Goal: Answer question/provide support

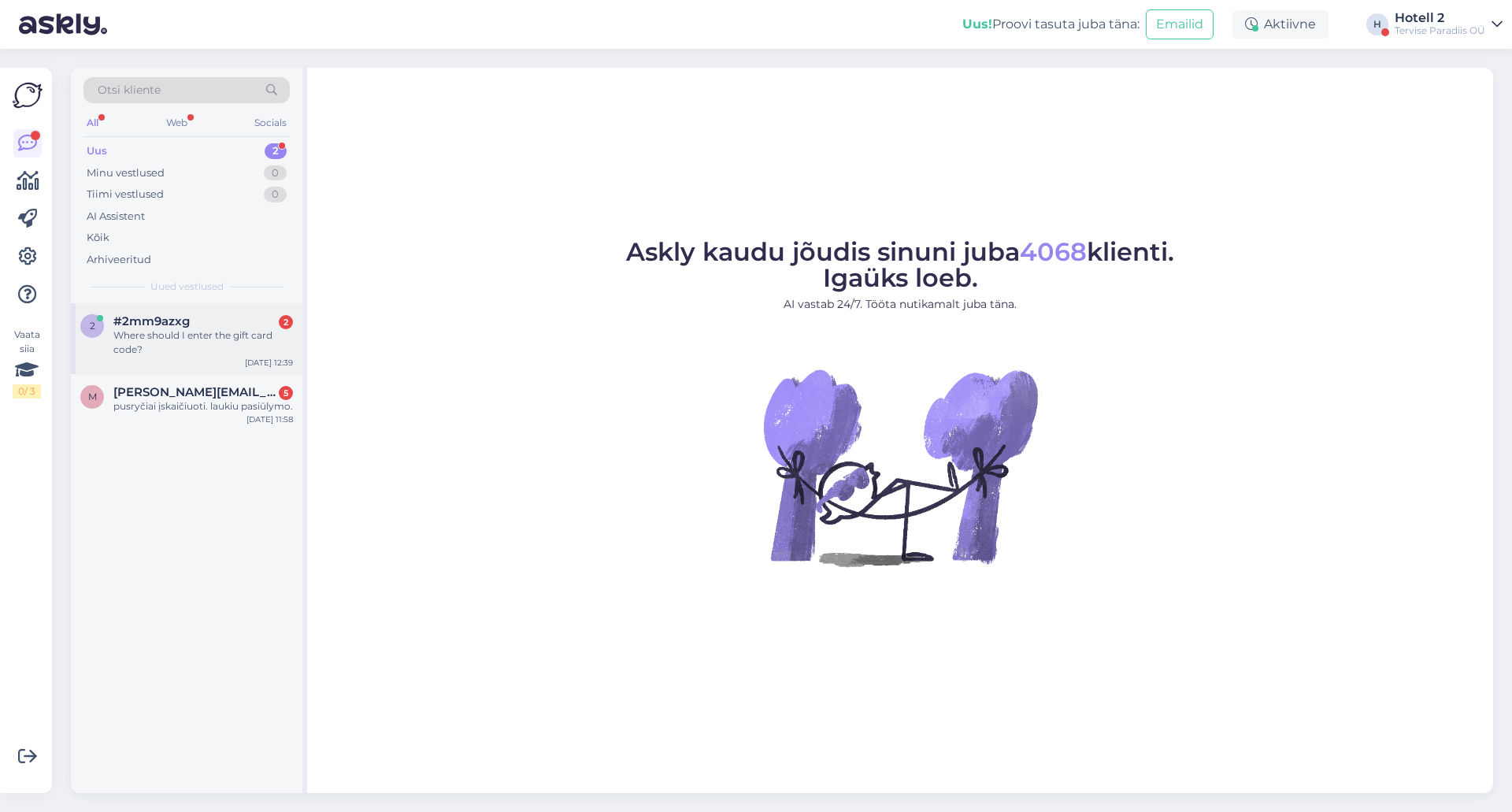
click at [200, 353] on div "Where should I enter the gift card code?" at bounding box center [202, 343] width 180 height 28
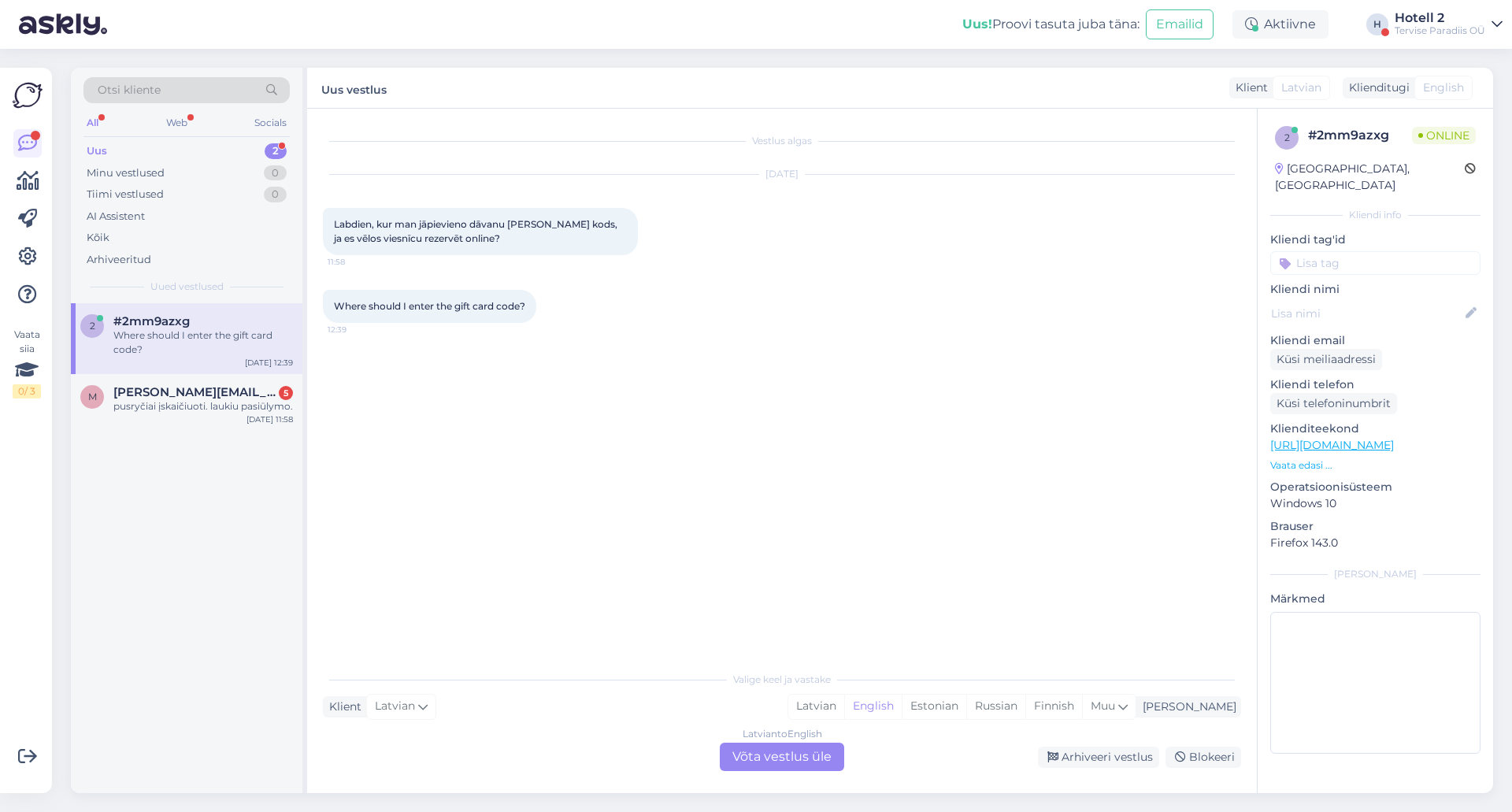
click at [796, 764] on div "Latvian to English Võta vestlus üle" at bounding box center [782, 757] width 124 height 28
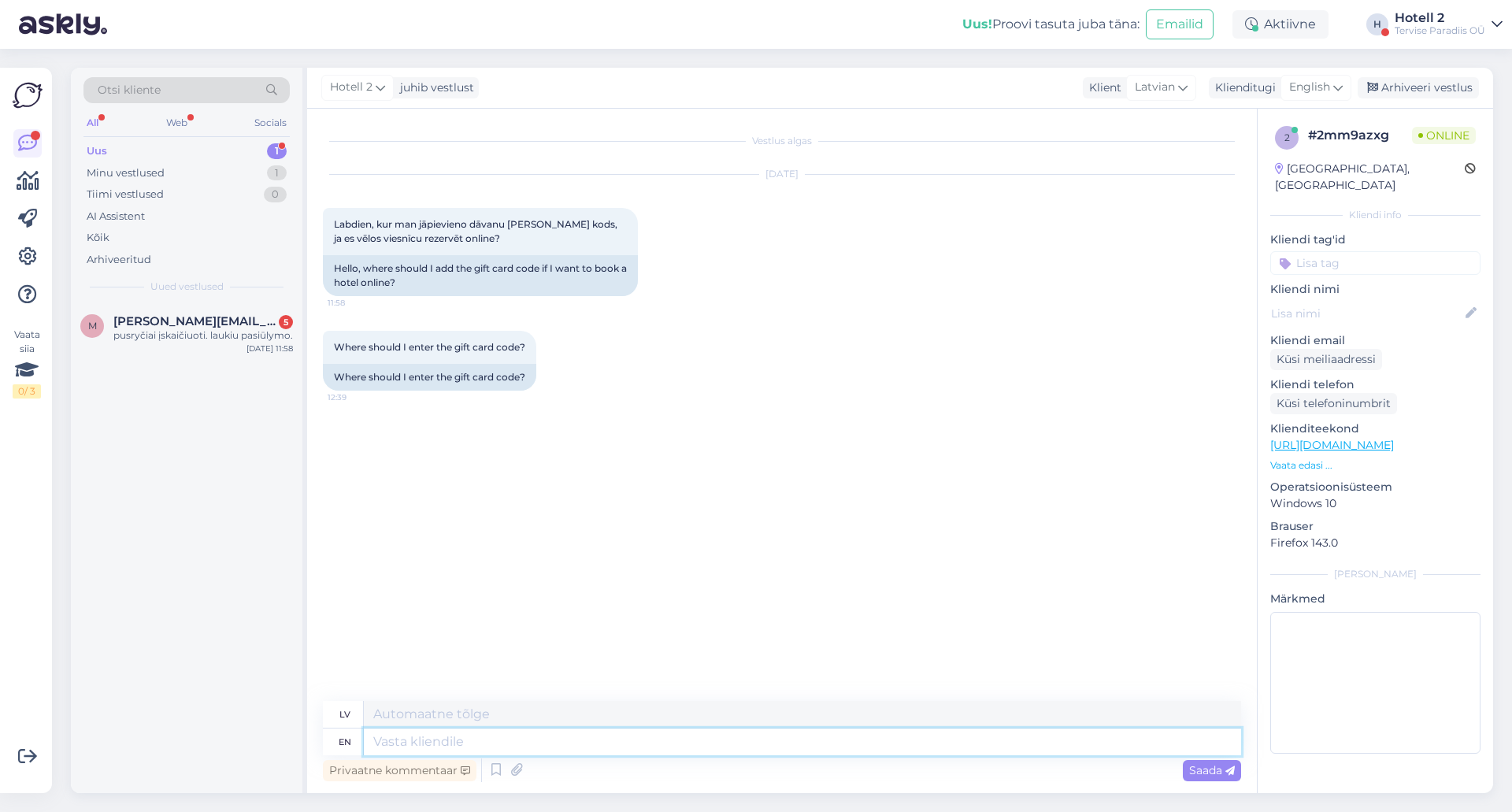
click at [760, 733] on textarea at bounding box center [802, 742] width 877 height 26
type textarea "Hello!"
type textarea "Sveiki!"
type textarea "Hello! you ca"
type textarea "Sveiki! Tu"
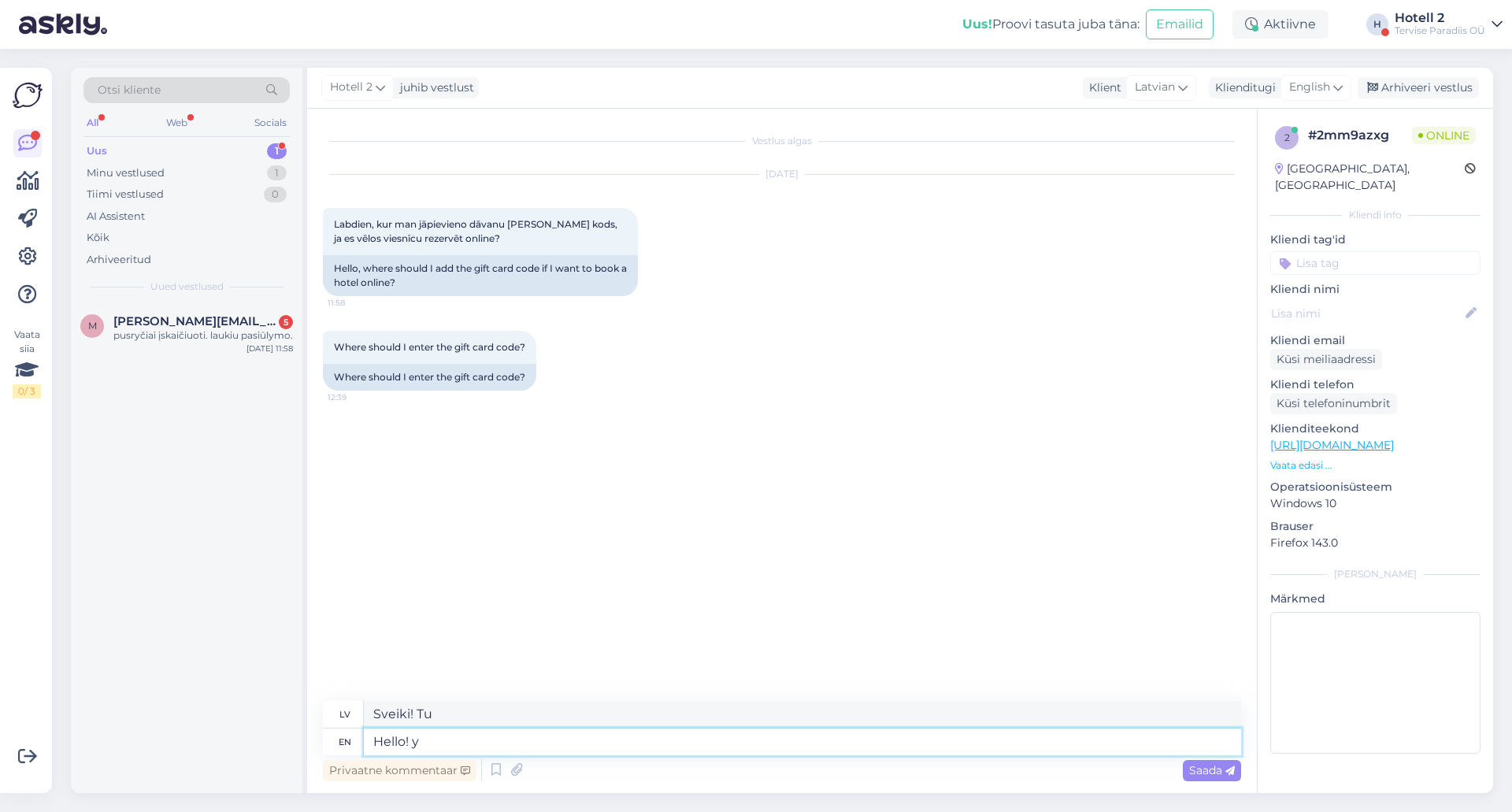
type textarea "Hello!"
type textarea "Sveiki!"
type textarea "Hello! You c"
type textarea "Sveiki! Tu"
type textarea "Hello! You can bo"
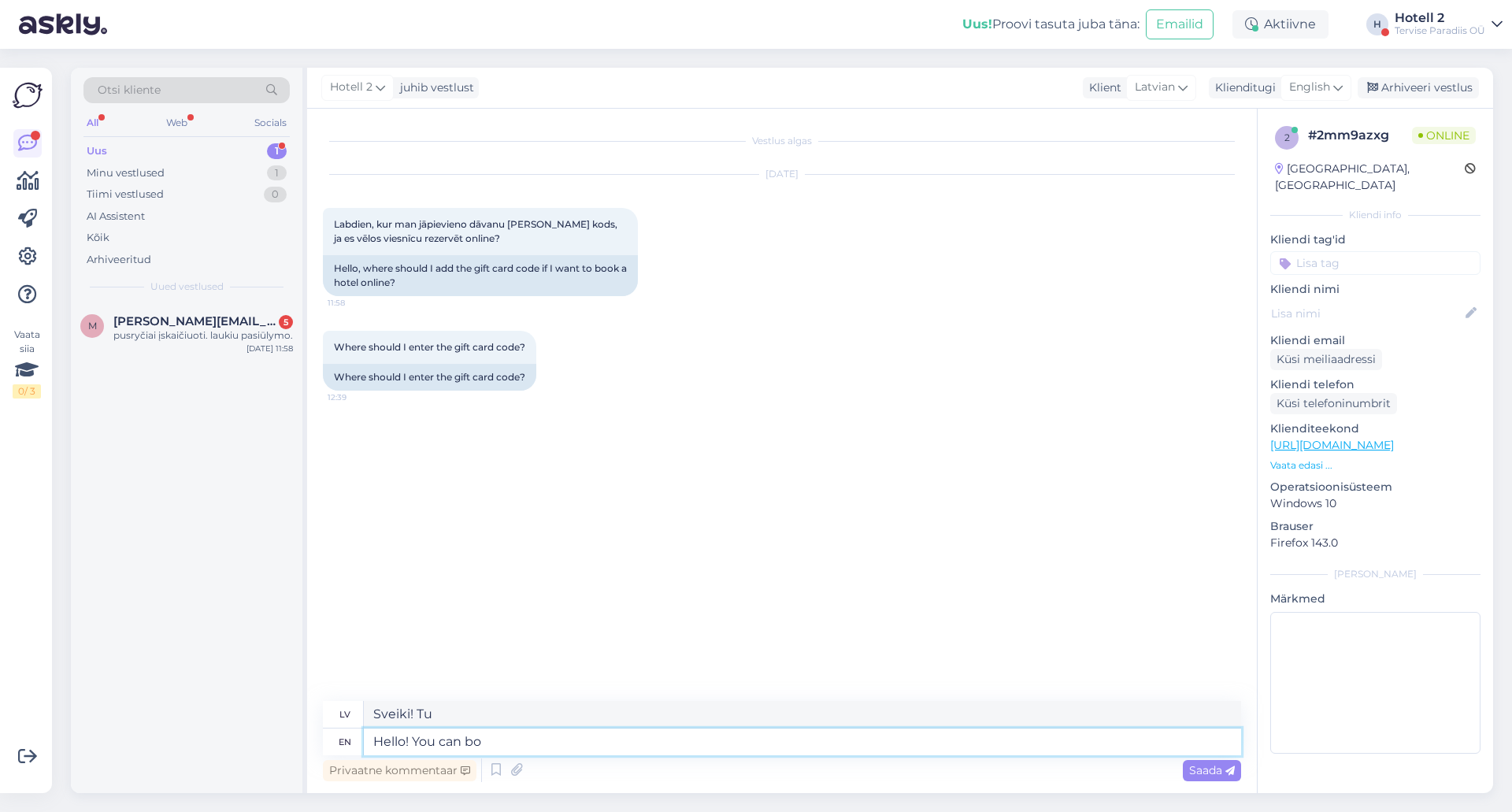
type textarea "Sveiki! Jūs varat"
type textarea "Hello! You can book"
type textarea "Sveiki! Jūs varat rezervēt"
type textarea "Hello! You can book by se"
type textarea "Sveiki! Jūs varat rezervēt, izmantojot"
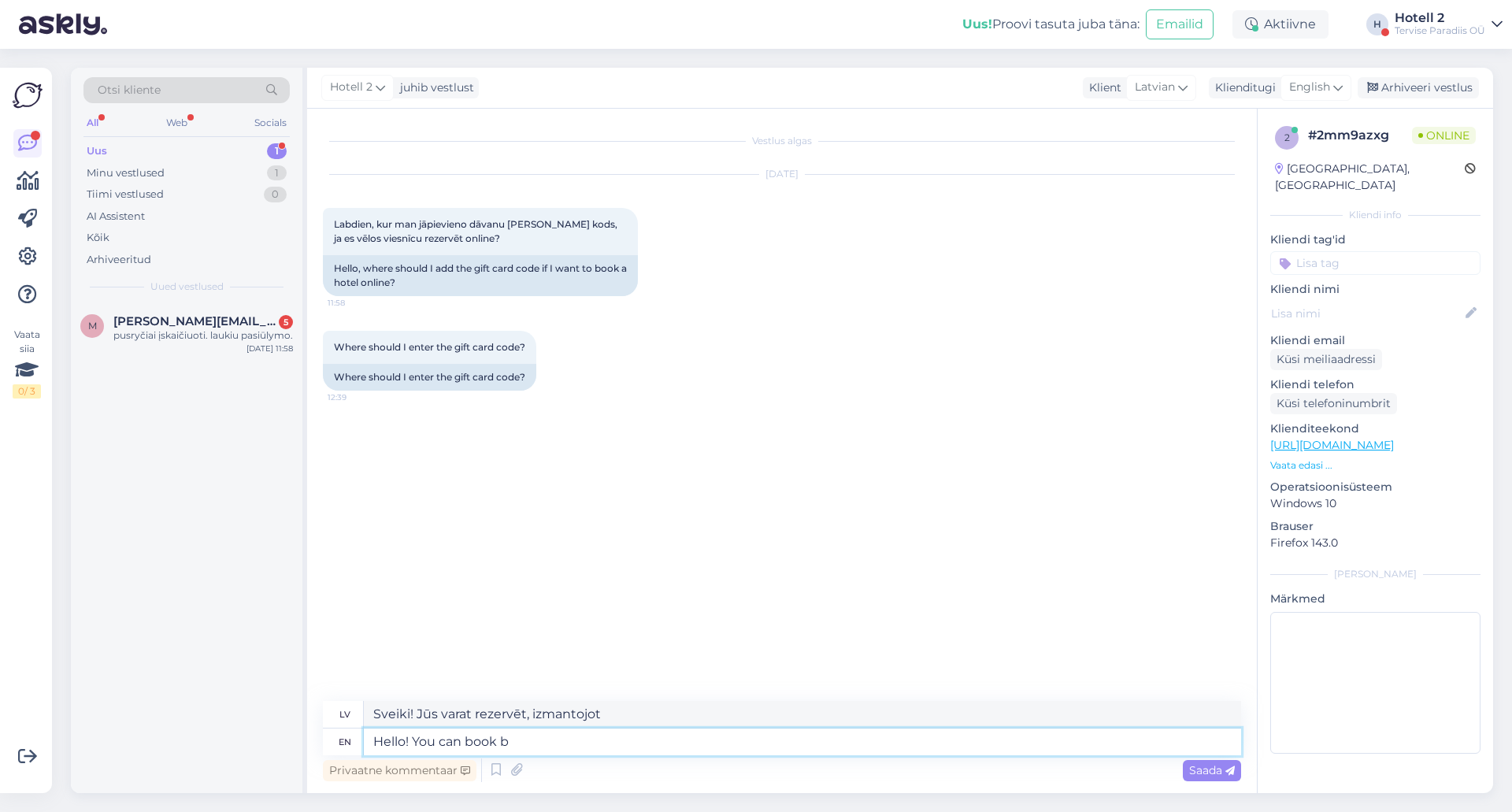
type textarea "Hello! You can book"
type textarea "Sveiki! Jūs varat rezervēt"
type textarea "Hello! You can book with a"
type textarea "Sveiki! Jūs varat rezervēt pie"
type textarea "Hello! You can book with a gift"
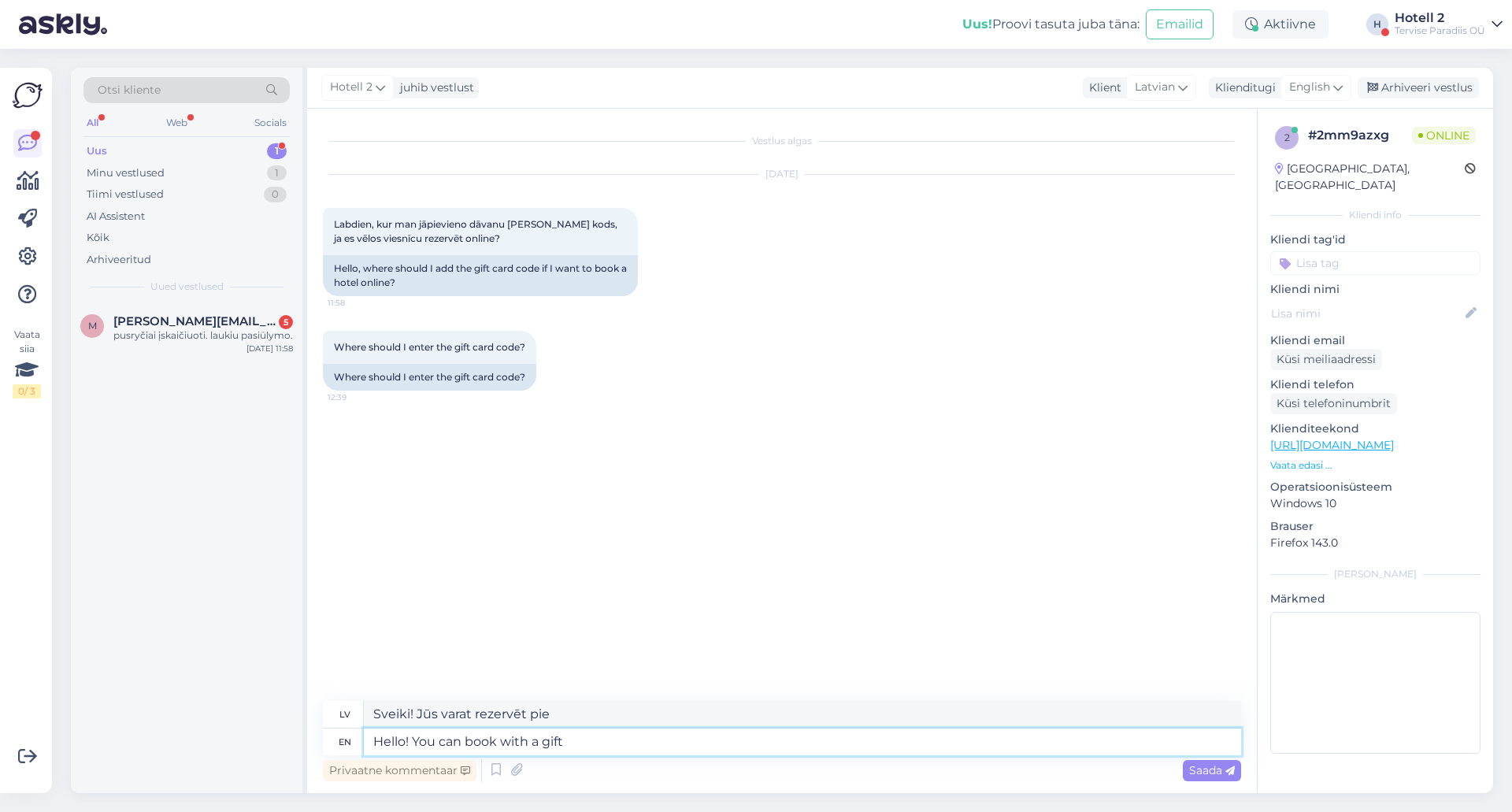
type textarea "Sveiki! Varat rezervēt ar dāvanu"
type textarea "Hello! You can book with a gift cars"
type textarea "Sveiki! Varat rezervēt ar dāvanu automašīnām"
type textarea "Hello! You can book with a gift card"
type textarea "Sveiki! Varat rezervēt ar dāvanu karti."
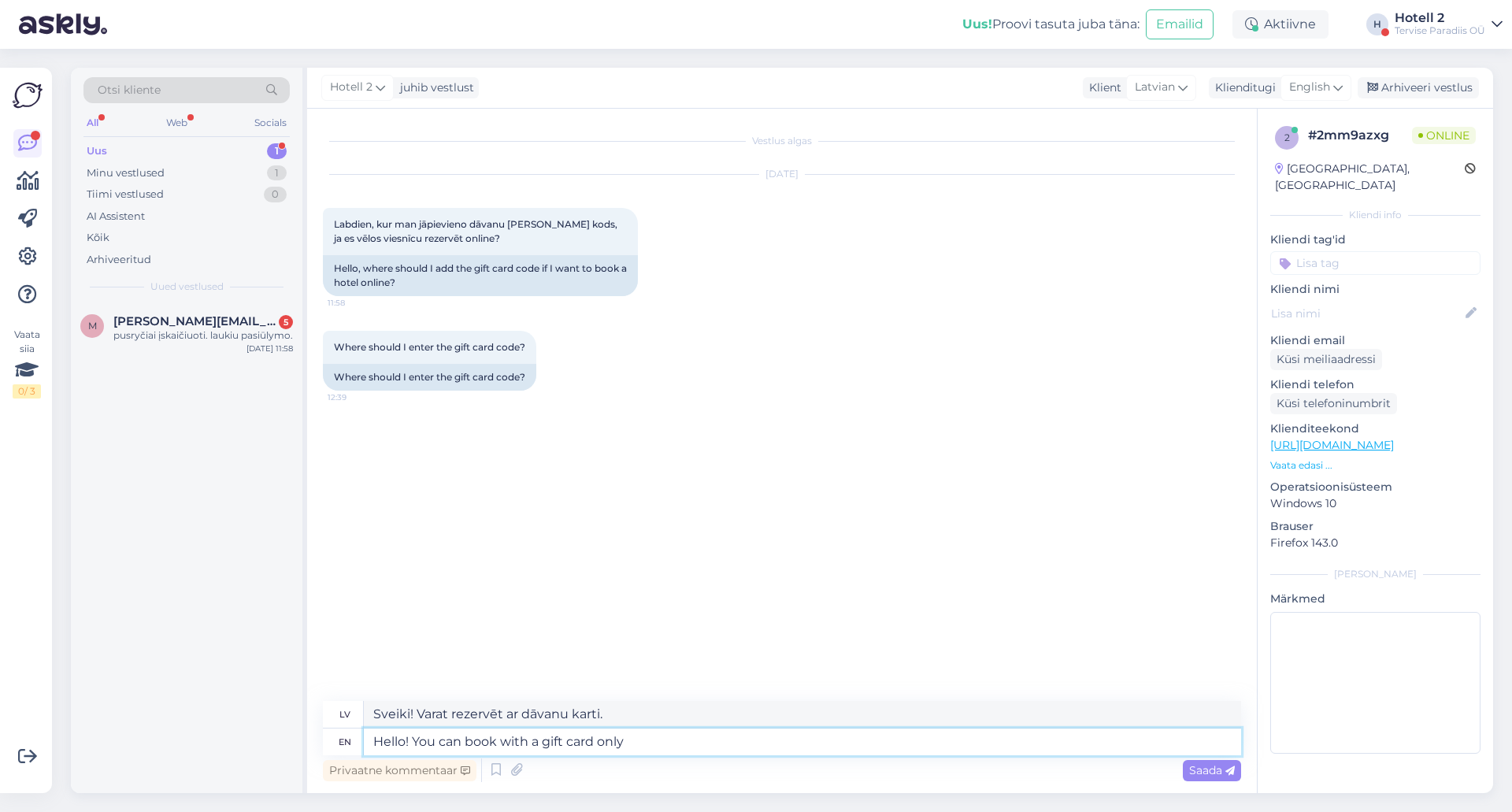
type textarea "Hello! You can book with a gift card only"
type textarea "Sveiki! Rezervēt var tikai ar dāvanu karti."
type textarea "Hello! You can book with a gift card only by"
type textarea "Sveiki! Rezervēt var tikai ar dāvanu karti,"
type textarea "Hello! You can book with a gift card only by booking"
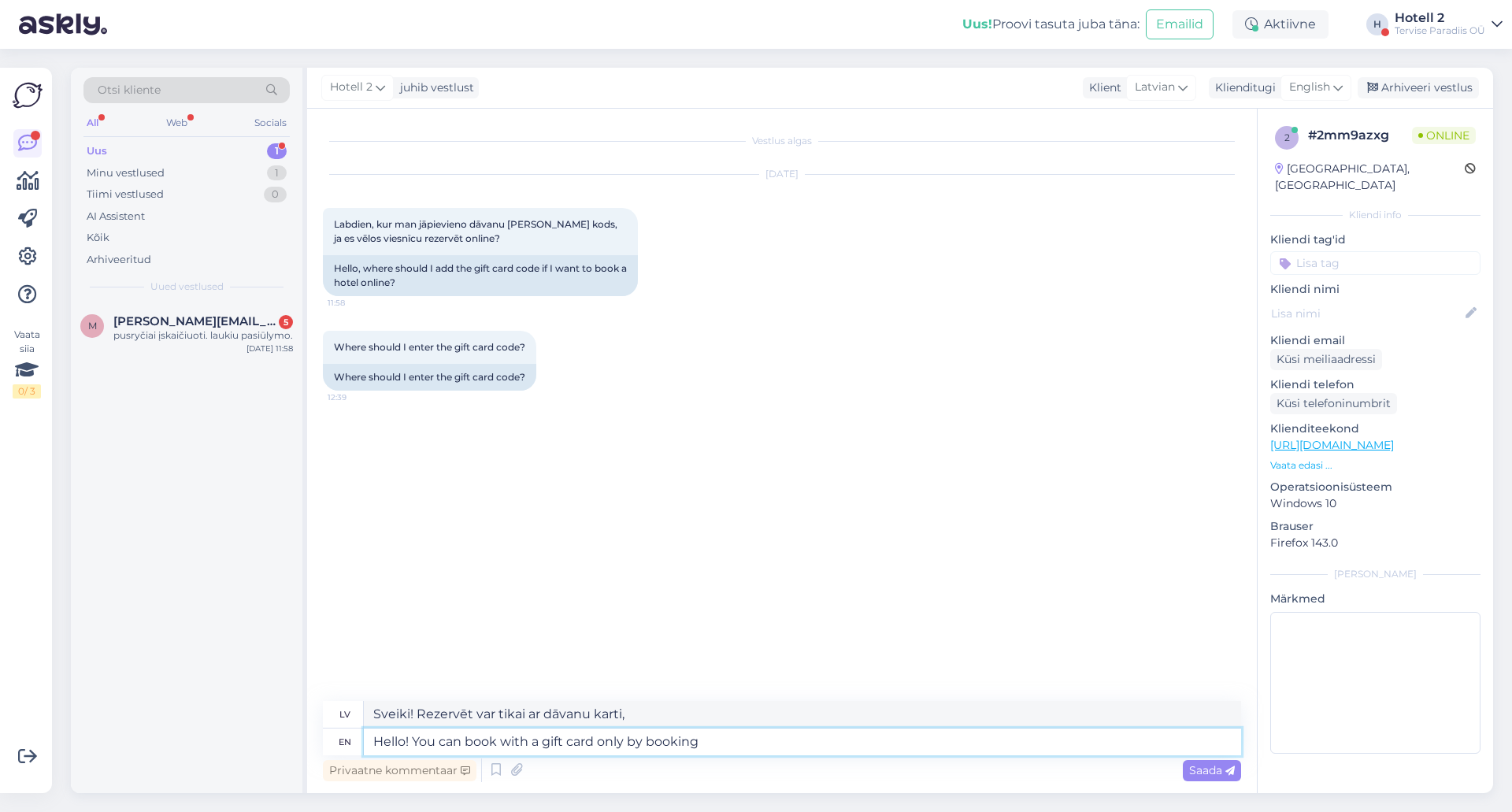
type textarea "Sveiki! Rezervēt var ar dāvanu karti tikai veicot rezervāciju."
type textarea "Hello! You can book with a gift card only by"
type textarea "Sveiki! Rezervēt var tikai ar dāvanu karti,"
type textarea "Hello! You can book with a gift card only by sending"
type textarea "Sveiki! Rezervēt ar dāvanu karti var tikai nosūtot"
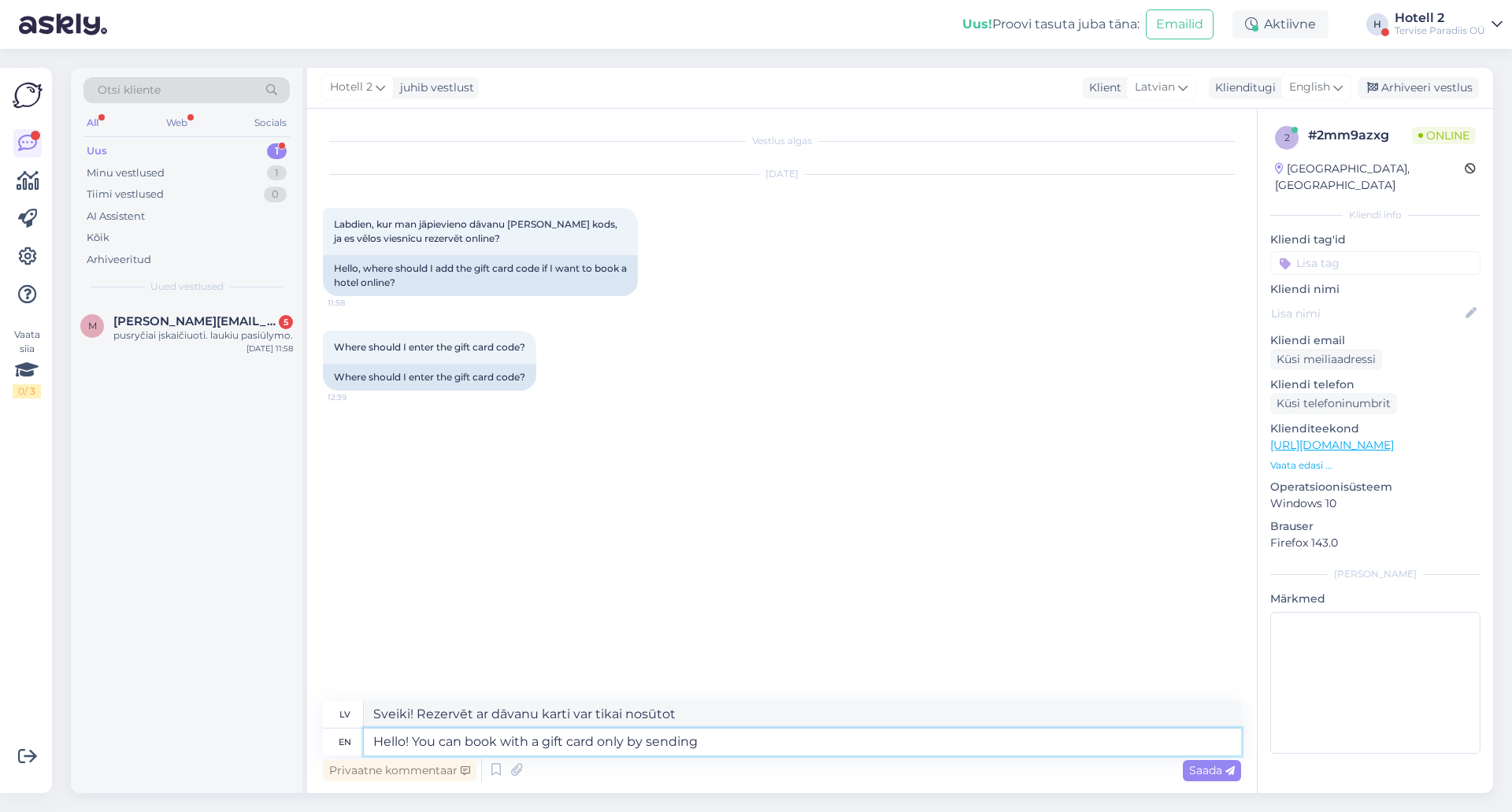
type textarea "Hello! You can book with a gift card only by sending a"
type textarea "Sveiki! Rezervāciju ar dāvanu karti var veikt tikai nosūtot"
type textarea "Hello! You can book with a gift card only by sending an e-mail to"
type textarea "Sveiki! Rezervēt ar dāvanu karti var tikai, nosūtot e-pastu."
type textarea "Hello! You can book with a gift card only by sending an e-mail to"
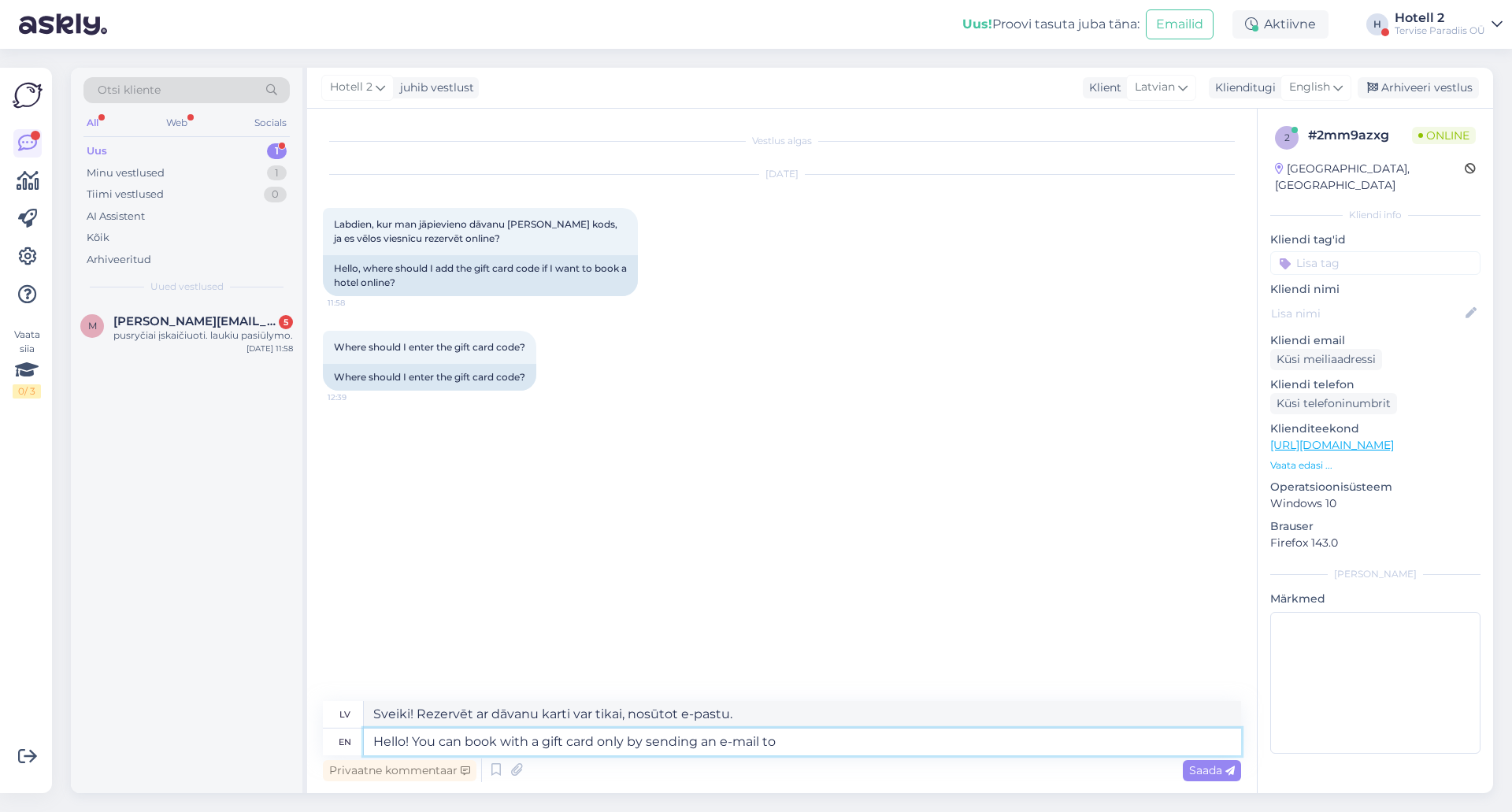
type textarea "Sveiki! Rezervāciju ar dāvanu karti var veikt, tikai nosūtot e-pastu uz"
type textarea "Hello! You can book with a gift card only by sending an e-mail to sales@spa.ee."
type textarea "Sveiki! Rezervāciju ar dāvanu karti var veikt, tikai nosūtot e-pastu uz sales@s…"
type textarea "Hello! You can book with a gift card only by sending an e-mail to sales@spa.ee.…"
type textarea "Sveiki! Rezervēt ar dāvanu karti var tikai, nosūtot e-pastu uz sales@spa.ee. Lū…"
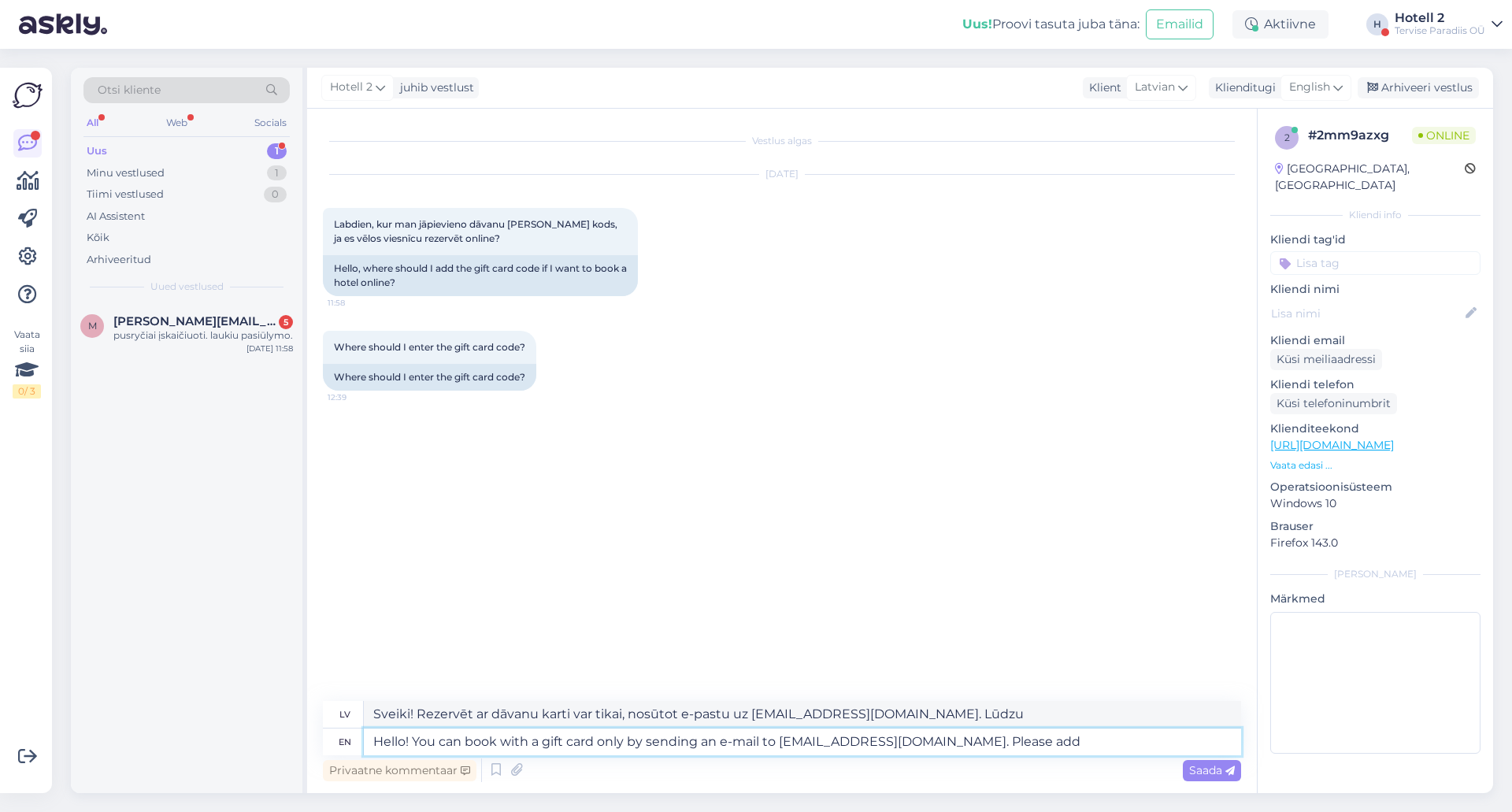
type textarea "Hello! You can book with a gift card only by sending an e-mail to sales@spa.ee.…"
type textarea "Sveiki! Rezervēt ar dāvanu karti var tikai, nosūtot e-pastu uz sales@spa.ee. Lū…"
type textarea "Hello! You can book with a gift card only by sending an e-mail to sales@spa.ee.…"
type textarea "Sveiki! Rezervēt ar dāvanu karti var tikai, nosūtot e-pastu uz sales@spa.ee. Lū…"
type textarea "Hello! You can book with a gift card only by sending an e-mail to sales@spa.ee.…"
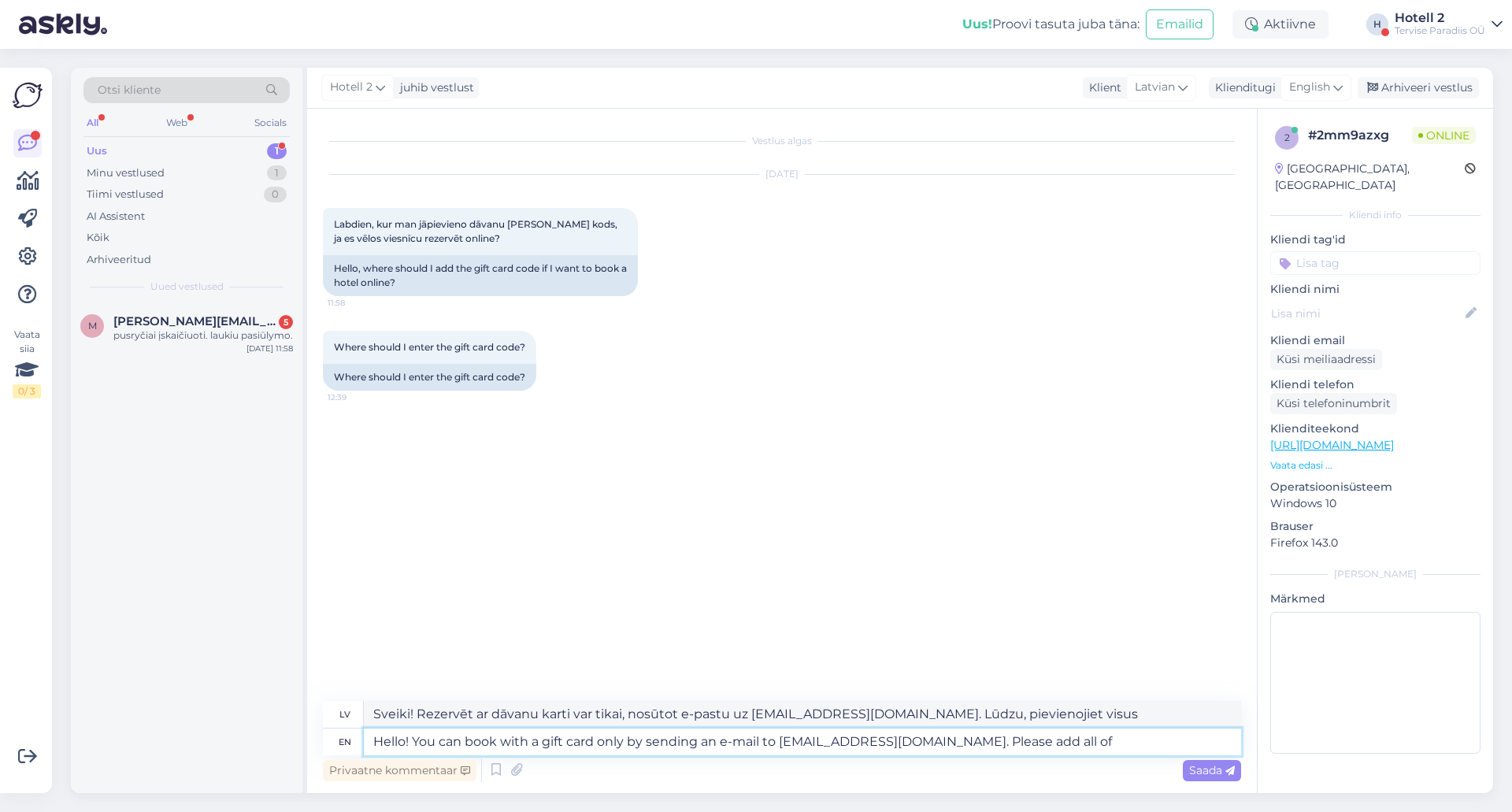
type textarea "Sveiki! Rezervēt ar dāvanu karti var tikai, nosūtot e-pastu uz sales@spa.ee. Lū…"
type textarea "Hello! You can book with a gift card only by sending an e-mail to sales@spa.ee.…"
type textarea "Sveiki! Rezervēt ar dāvanu karti var tikai, nosūtot e-pastu uz sales@spa.ee. Lū…"
type textarea "Hello! You can book with a gift card only by sending an e-mail to sales@spa.ee.…"
type textarea "Sveiki! Rezervēt ar dāvanu karti var tikai, nosūtot e-pastu uz sales@spa.ee. Lū…"
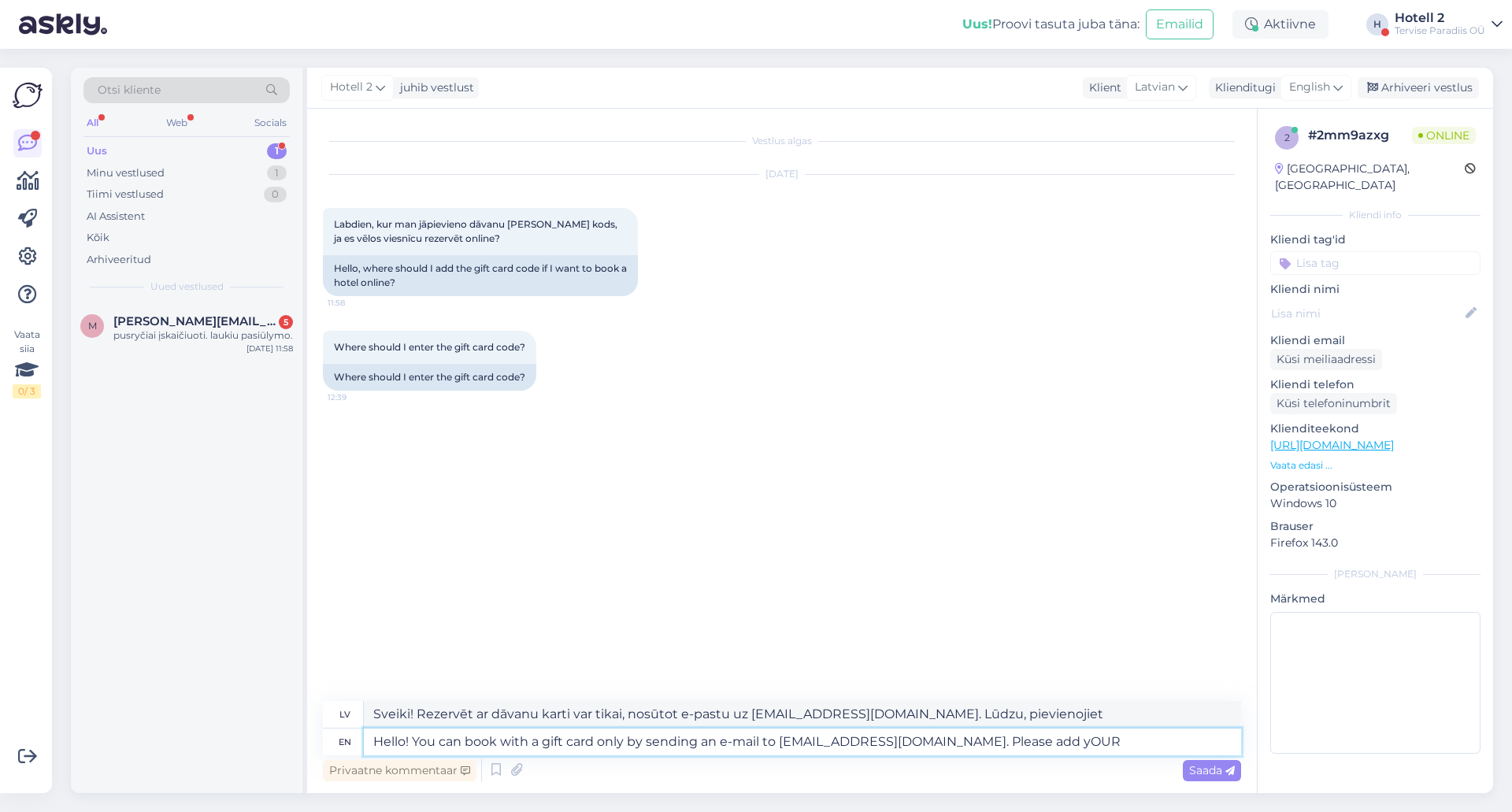
type textarea "Hello! You can book with a gift card only by sending an e-mail to sales@spa.ee.…"
type textarea "Sveiki! Rezervēt ar dāvanu karti var tikai, nosūtot e-pastu uz sales@spa.ee. Lū…"
type textarea "Hello! You can book with a gift card only by sending an e-mail to sales@spa.ee.…"
type textarea "Sveiki! Rezervēt ar dāvanu karti var tikai, nosūtot e-pastu uz sales@spa.ee. Lū…"
type textarea "Hello! You can book with a gift card only by sending an e-mail to sales@spa.ee.…"
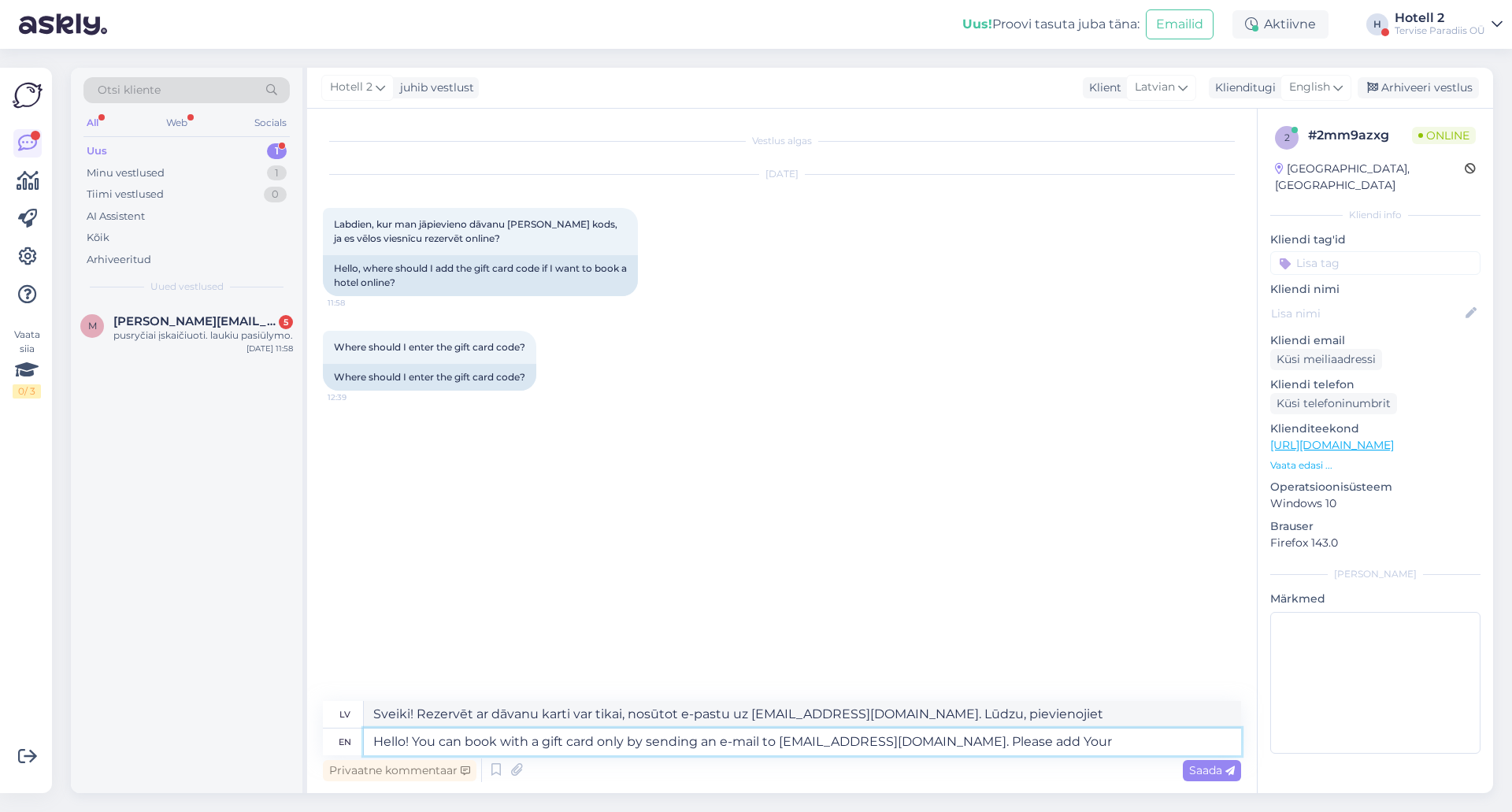
type textarea "Sveiki! Rezervēt ar dāvanu karti var tikai, nosūtot e-pastu uz sales@spa.ee. Lū…"
type textarea "Hello! You can book with a gift card only by sending an e-mail to sales@spa.ee.…"
type textarea "Sveiki! Rezervēt ar dāvanu karti var tikai, nosūtot e-pastu uz sales@spa.ee. Lū…"
type textarea "Hello! You can book with a gift card only by sending an e-mail to sales@spa.ee.…"
type textarea "Sveiki! Rezervēt ar dāvanu karti var tikai, nosūtot e-pastu uz sales@spa.ee. Lū…"
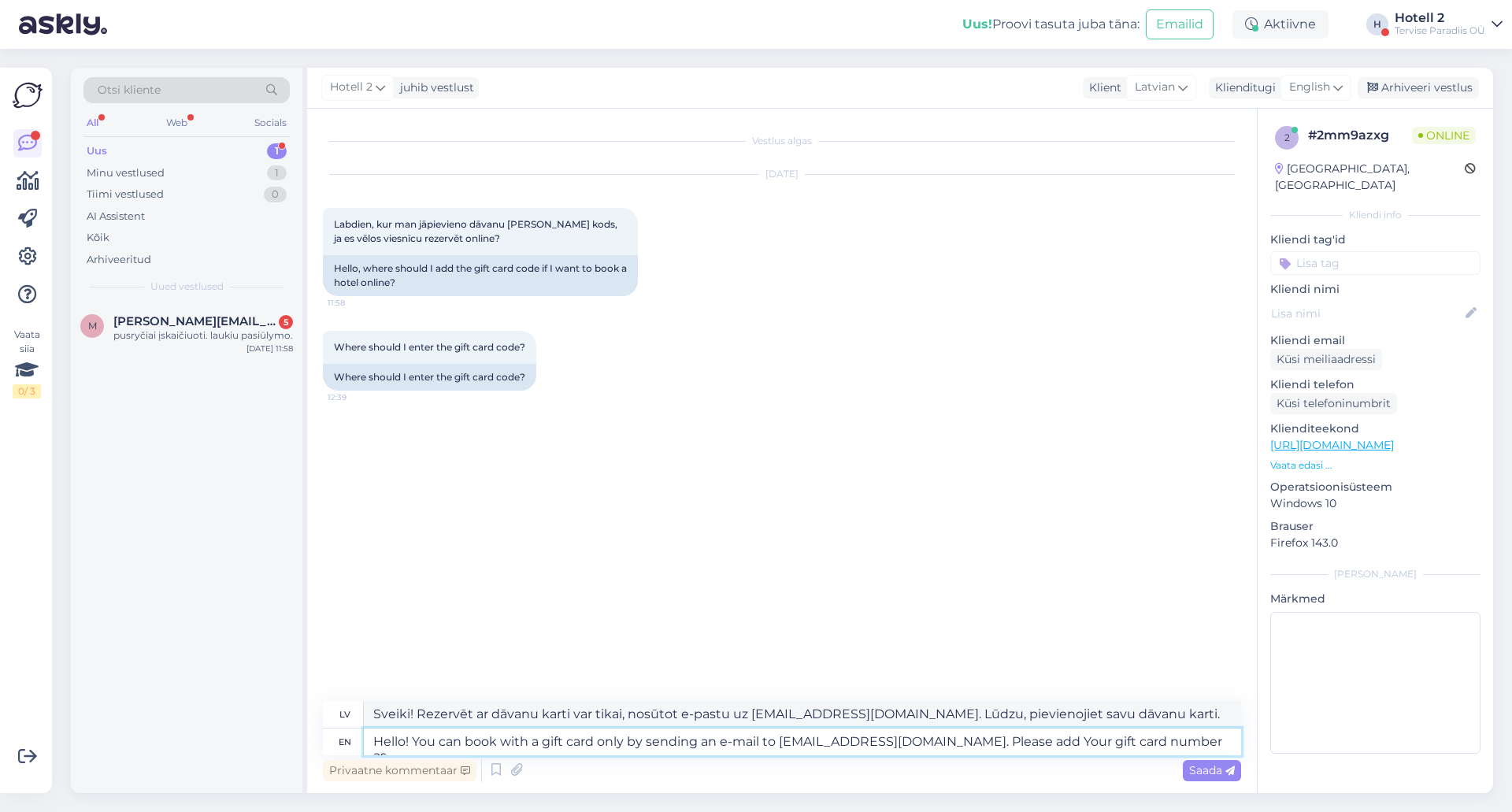
type textarea "Hello! You can book with a gift card only by sending an e-mail to sales@spa.ee.…"
type textarea "Sveiki! Rezervēt ar dāvanu karti var tikai, nosūtot e-pastu uz sales@spa.ee. Lū…"
type textarea "Hello! You can book with a gift card only by sending an e-mail to sales@spa.ee.…"
type textarea "Sveiki! Rezervāciju ar dāvanu karti var veikt tikai, nosūtot e-pastu uz sales@s…"
type textarea "Hello! You can book with a gift card only by sending an e-mail to sales@spa.ee.…"
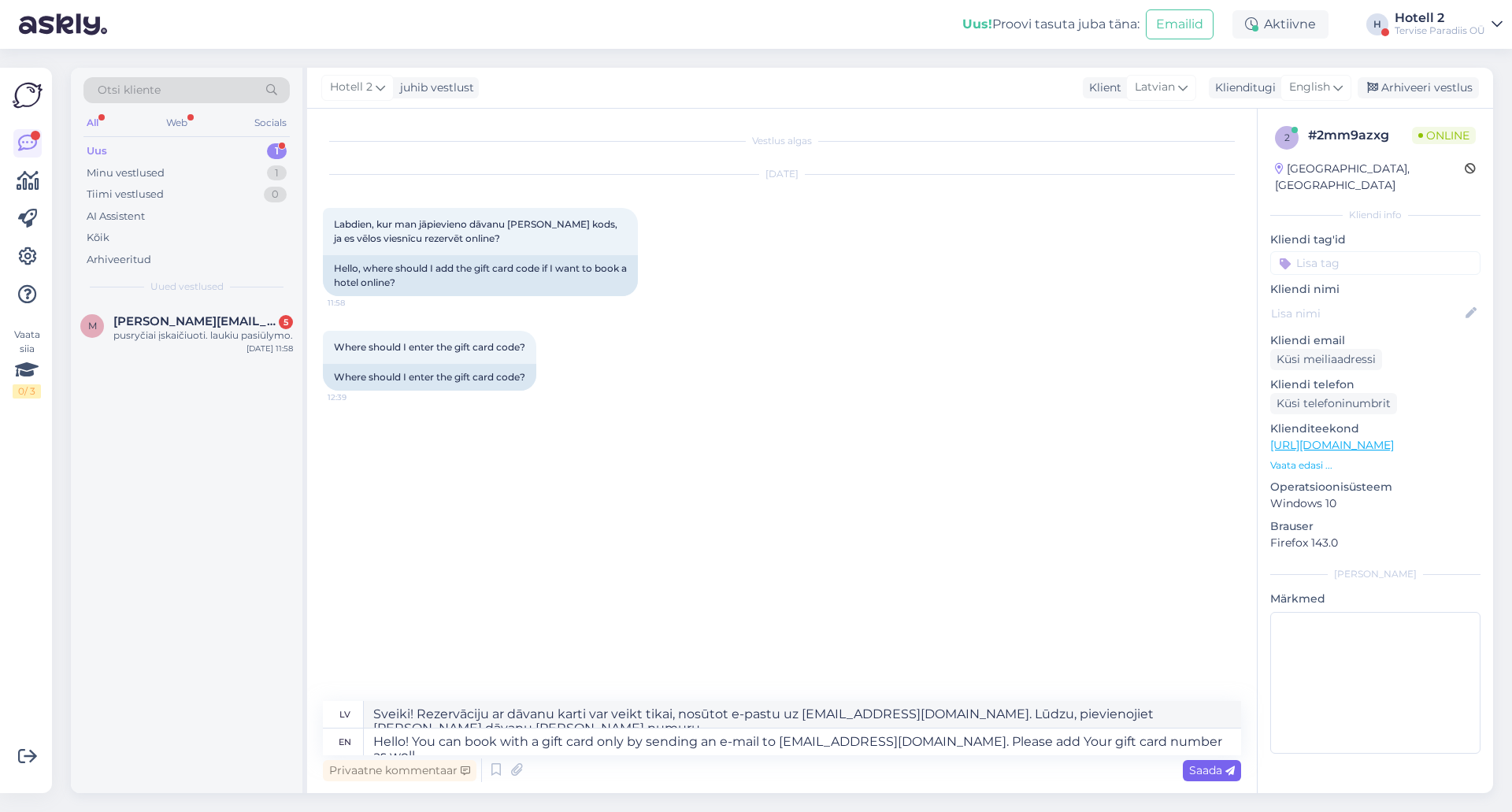
click at [1210, 777] on span "Saada" at bounding box center [1212, 771] width 46 height 14
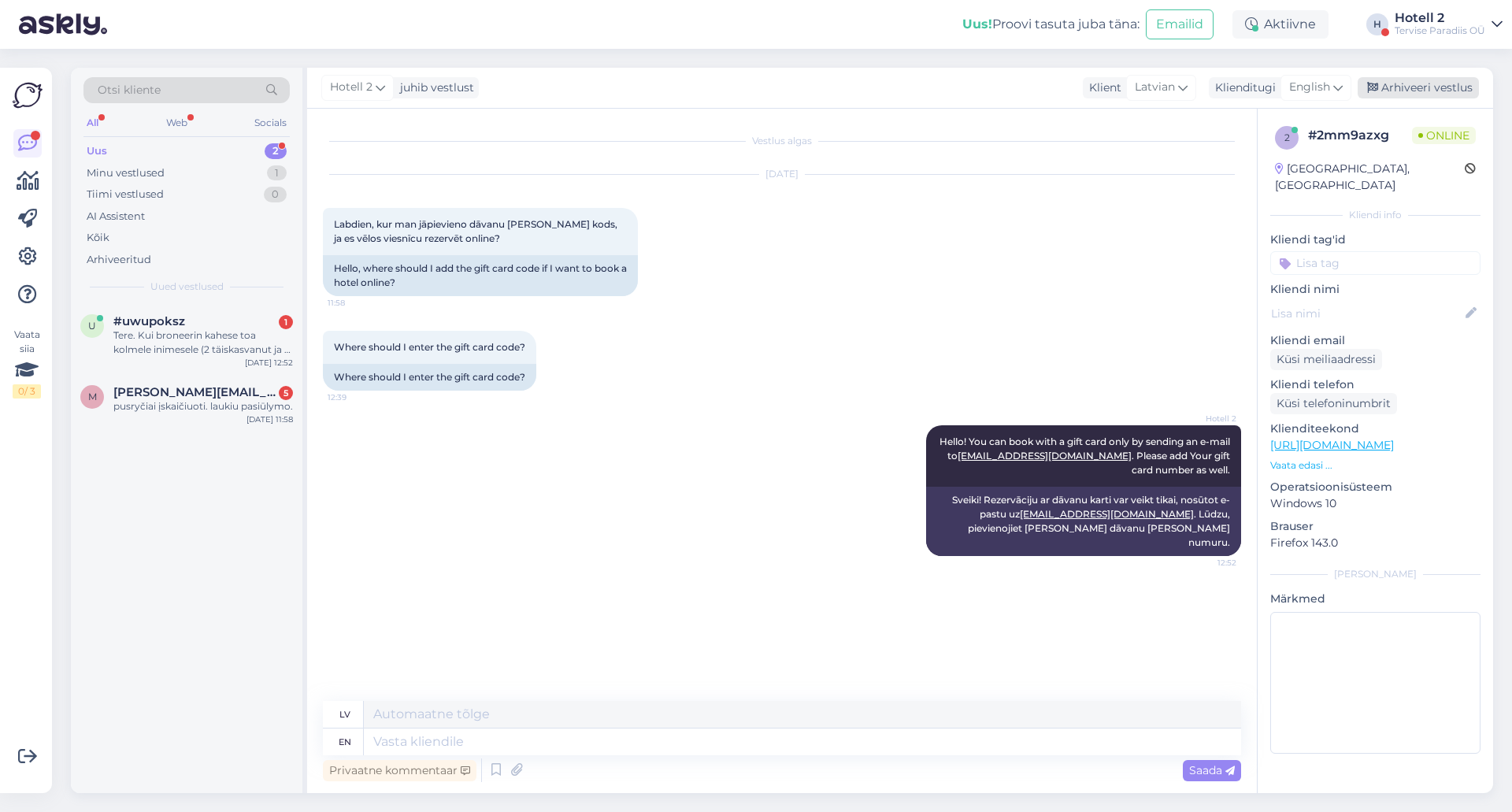
click at [1402, 91] on div "Arhiveeri vestlus" at bounding box center [1418, 88] width 121 height 22
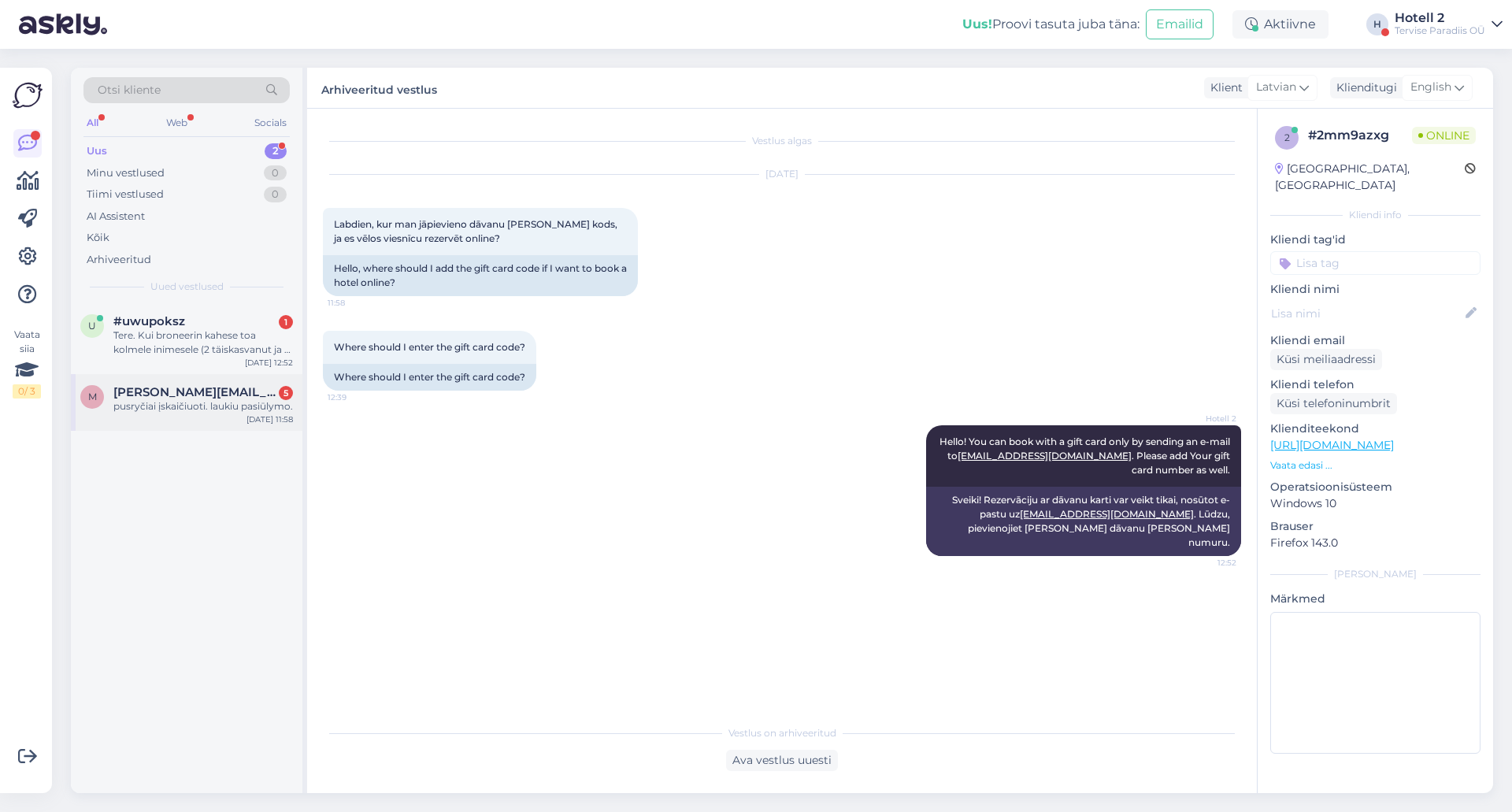
click at [259, 386] on span "modesta.taras@gmail.com" at bounding box center [195, 392] width 164 height 14
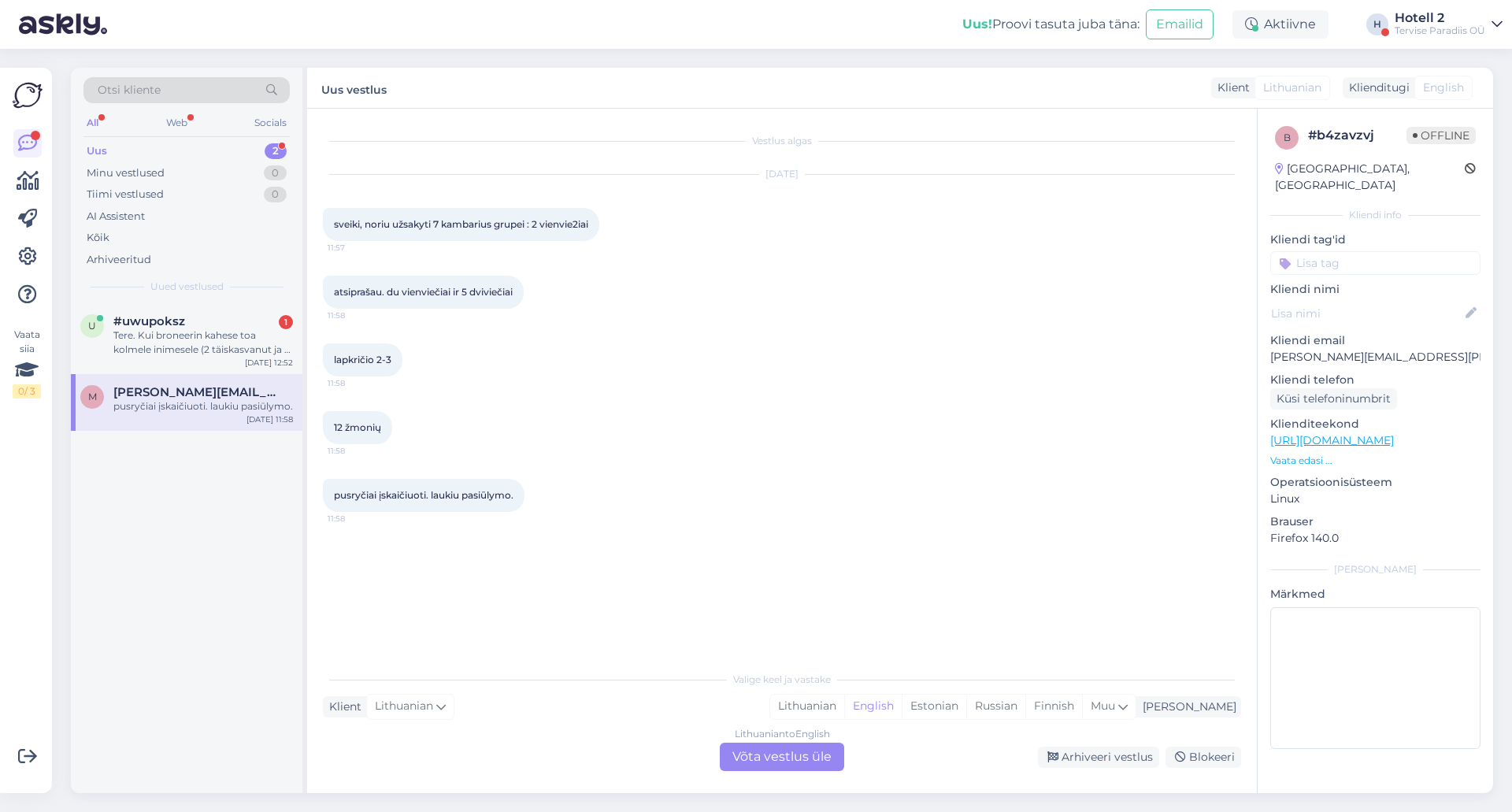
click at [781, 769] on div "Lithuanian to English Võta vestlus üle" at bounding box center [782, 757] width 124 height 28
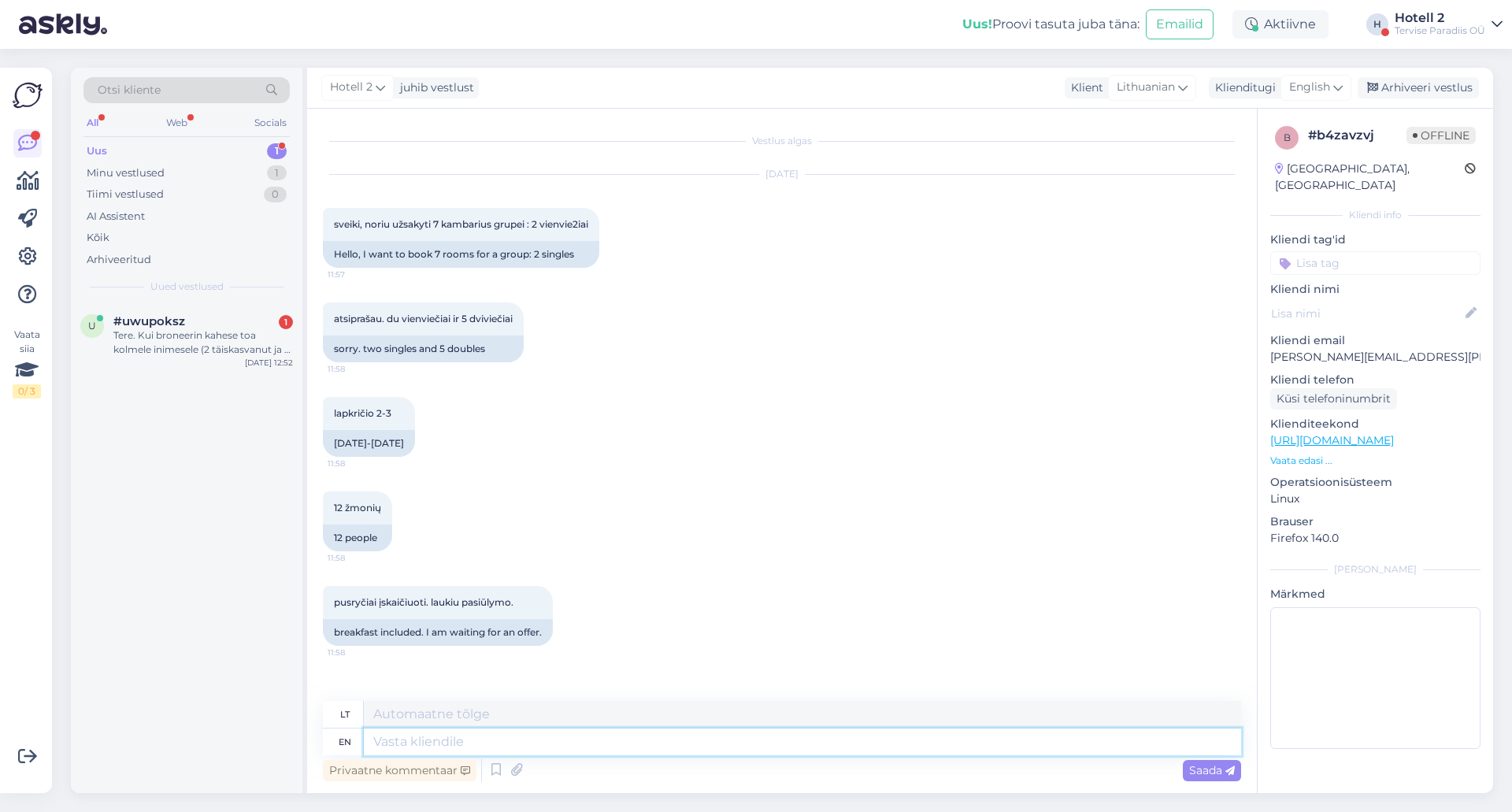
click at [691, 744] on textarea at bounding box center [802, 742] width 877 height 26
type textarea "P"
type textarea "Hello! Pl"
type textarea "Sveiki!"
type textarea "Hello! Please s"
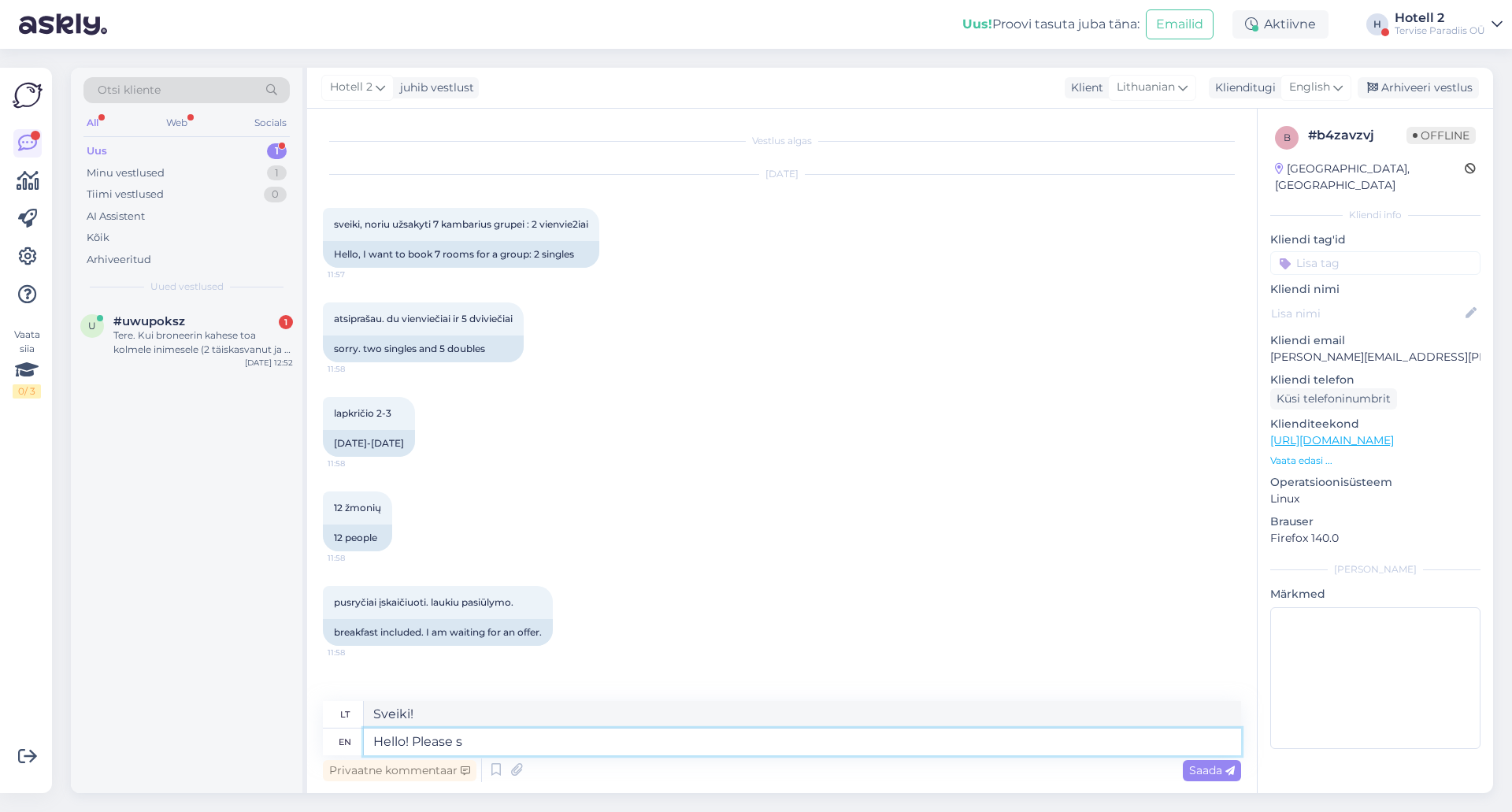
type textarea "Sveiki! Prašau"
type textarea "Hello! Please send"
type textarea "Sveiki! Prašau atsiųsti"
type textarea "Hello! Please send an"
type textarea "Sveiki! Prašome atsiųsti"
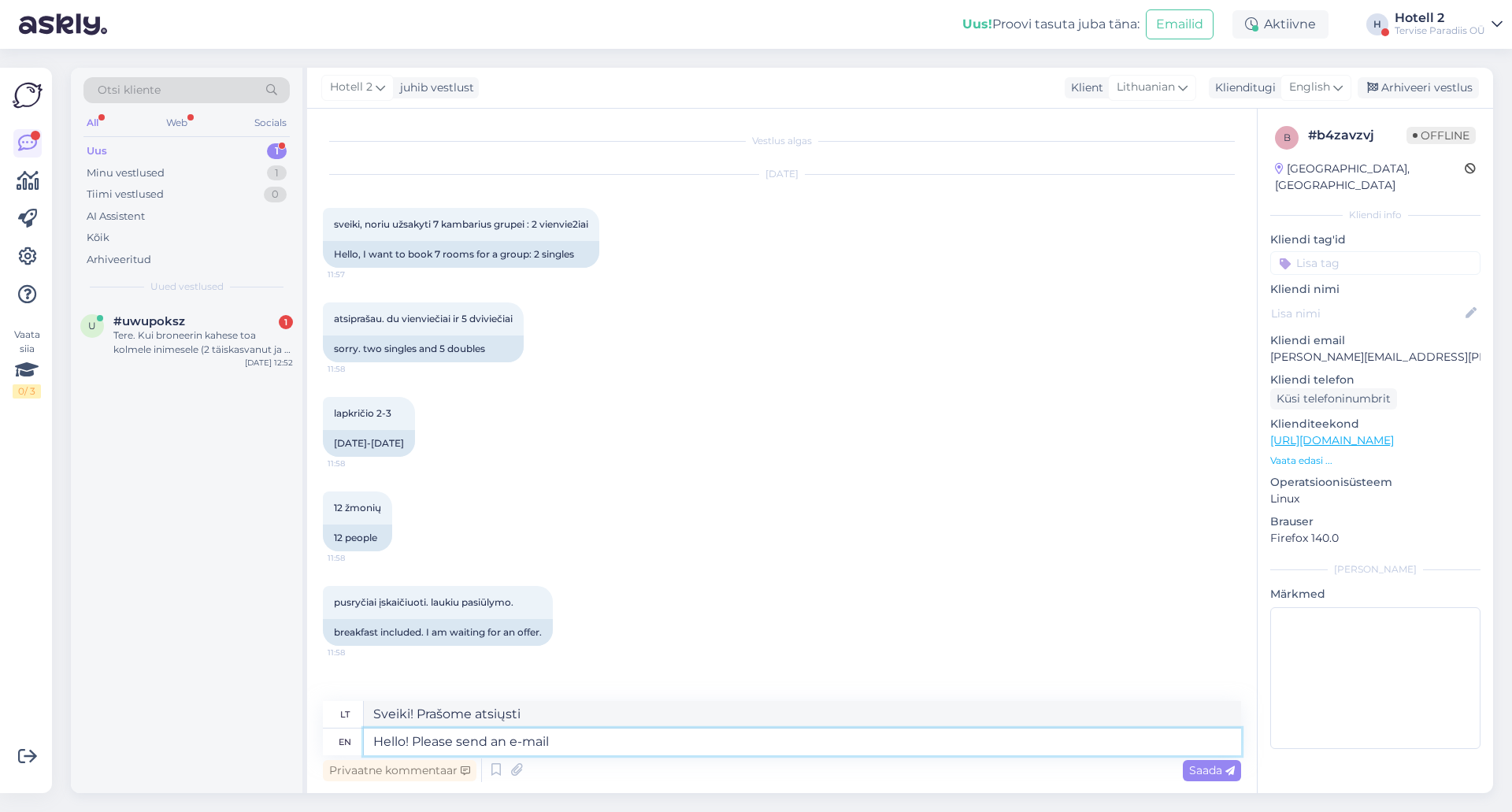
type textarea "Hello! Please send an e-mail t"
type textarea "Sveiki! Prašome parašyti el. laišką"
type textarea "Hello! Please send an e-mail to sa"
type textarea "Sveiki! Prašome parašyti el. laišką adresu"
type textarea "Hello! Please send an e-mail to sales@spa.ee t"
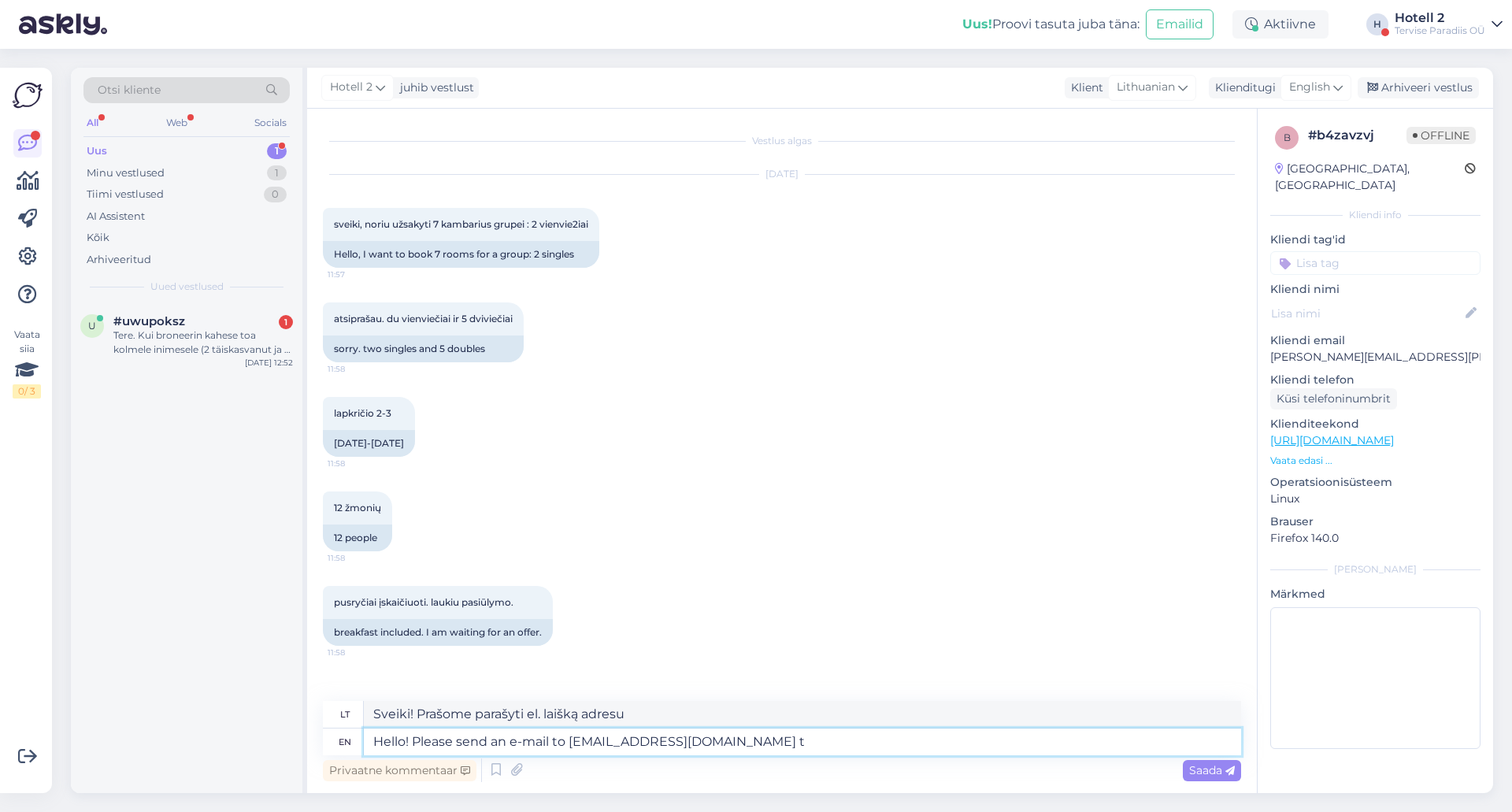
type textarea "Sveiki! Prašome parašyti el. laišką adresu sales@spa.ee"
type textarea "Hello! Please send an e-mail to sales@spa.ee to book."
type textarea "Sveiki! Norėdami užsisakyti, rašykite el. paštu adresu sales@spa.ee ."
type textarea "Hello! Please send an e-mail to sales@spa.ee to book."
click at [1231, 761] on div "Saada" at bounding box center [1212, 771] width 58 height 22
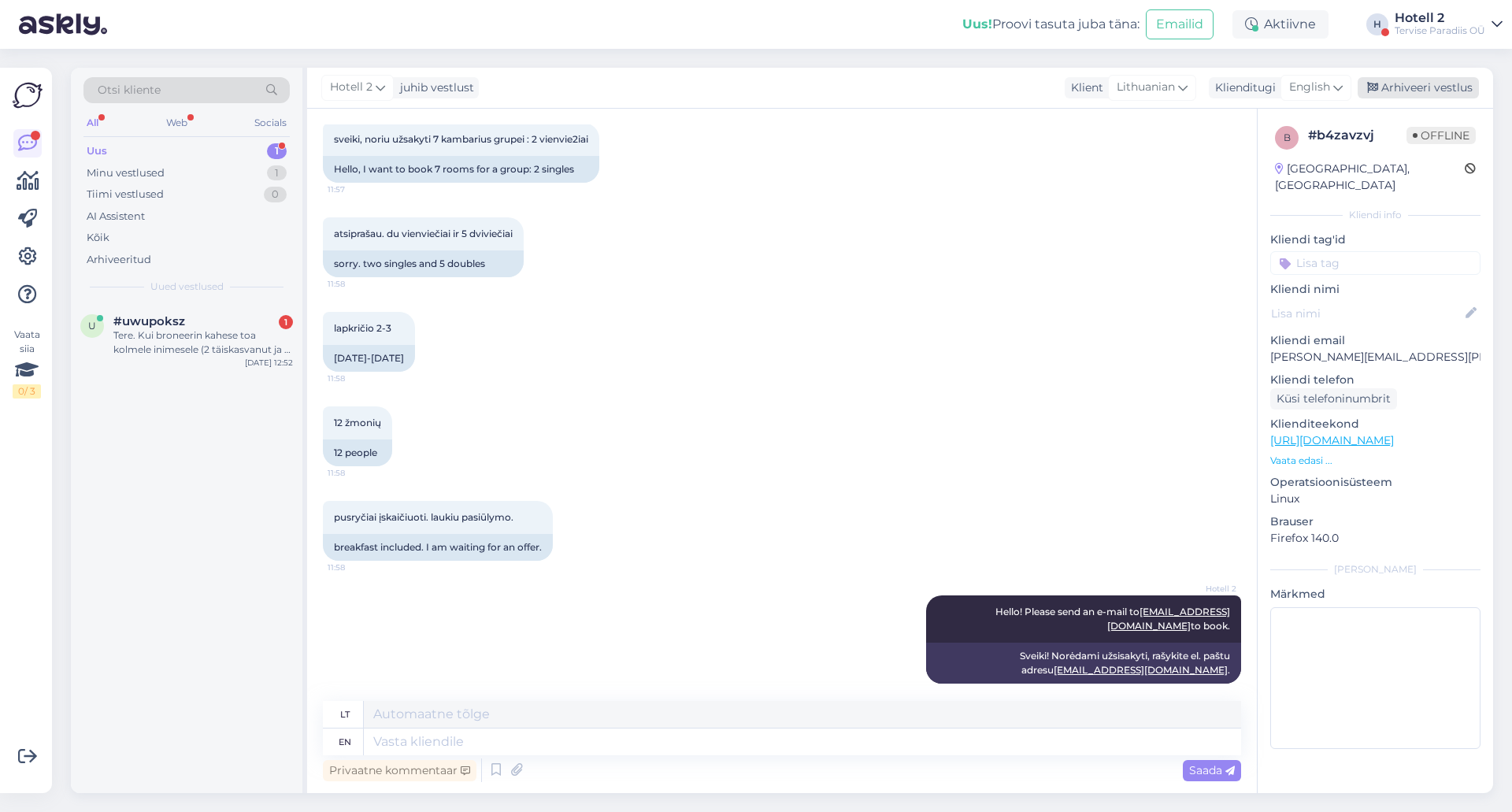
click at [1395, 80] on div "Arhiveeri vestlus" at bounding box center [1418, 88] width 121 height 22
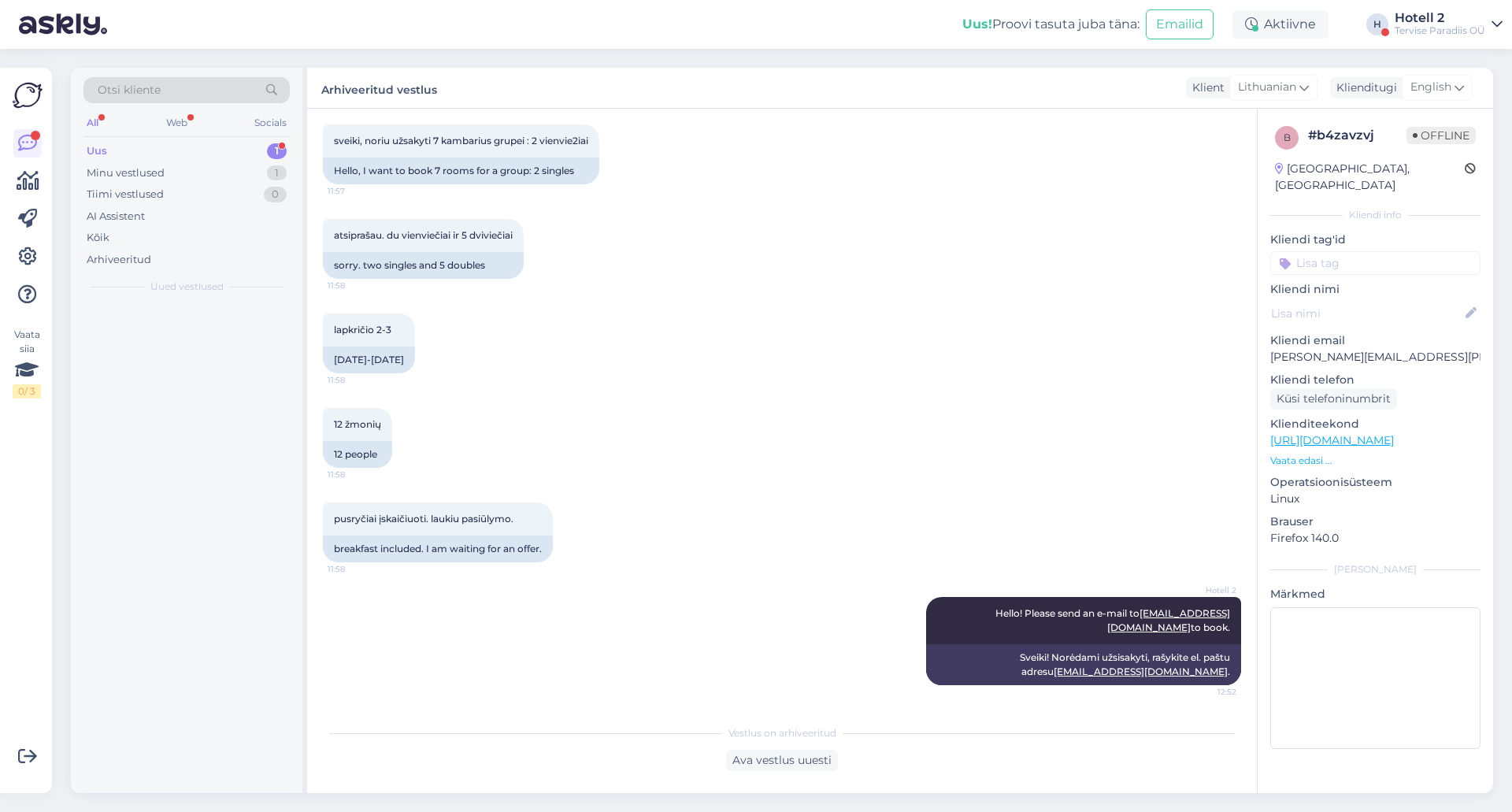
scroll to position [70, 0]
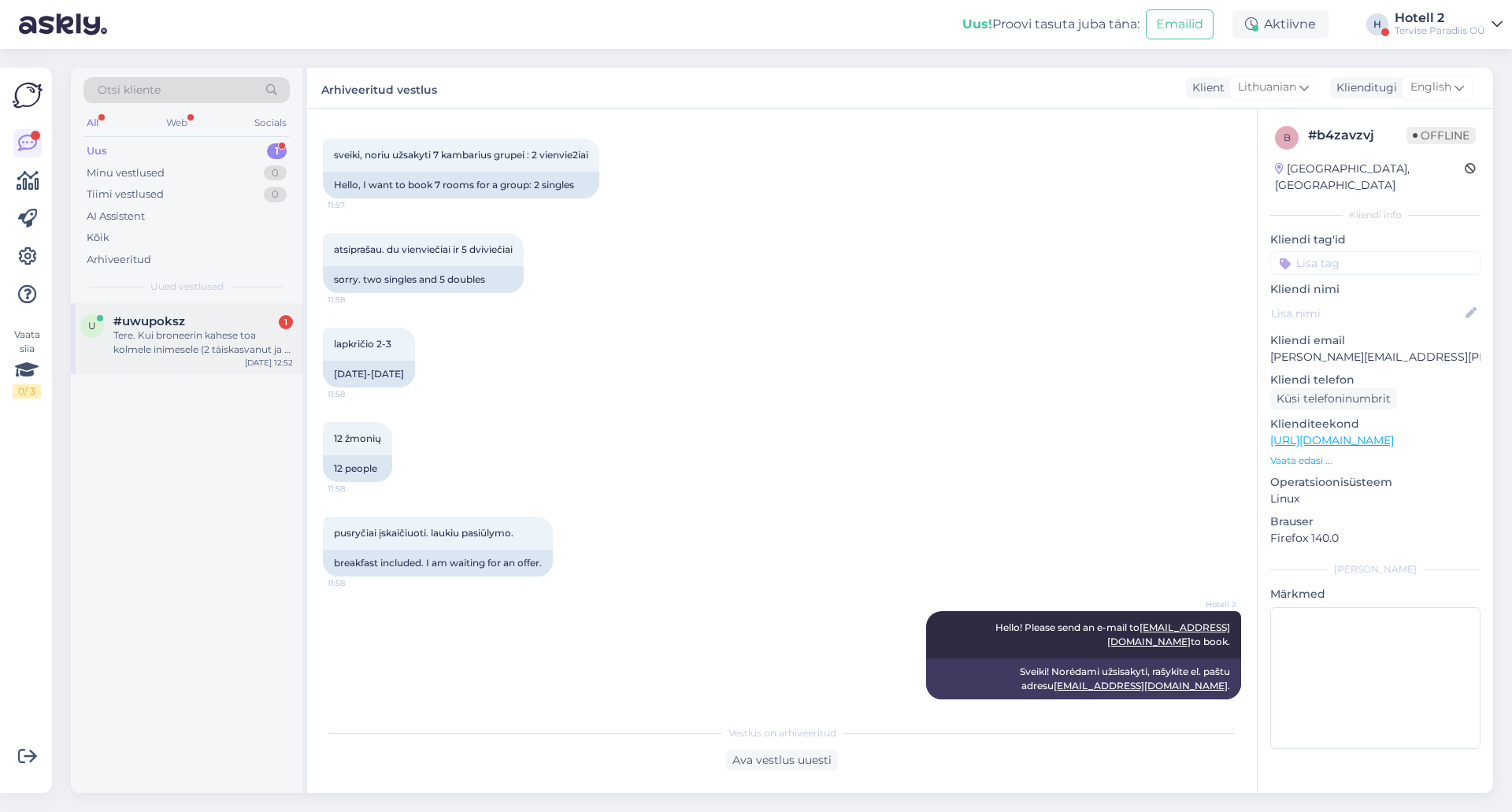
click at [231, 341] on div "Tere. Kui broneerin kahese toa kolmele inimesele (2 täiskasvanut ja 1 laps), si…" at bounding box center [202, 343] width 180 height 28
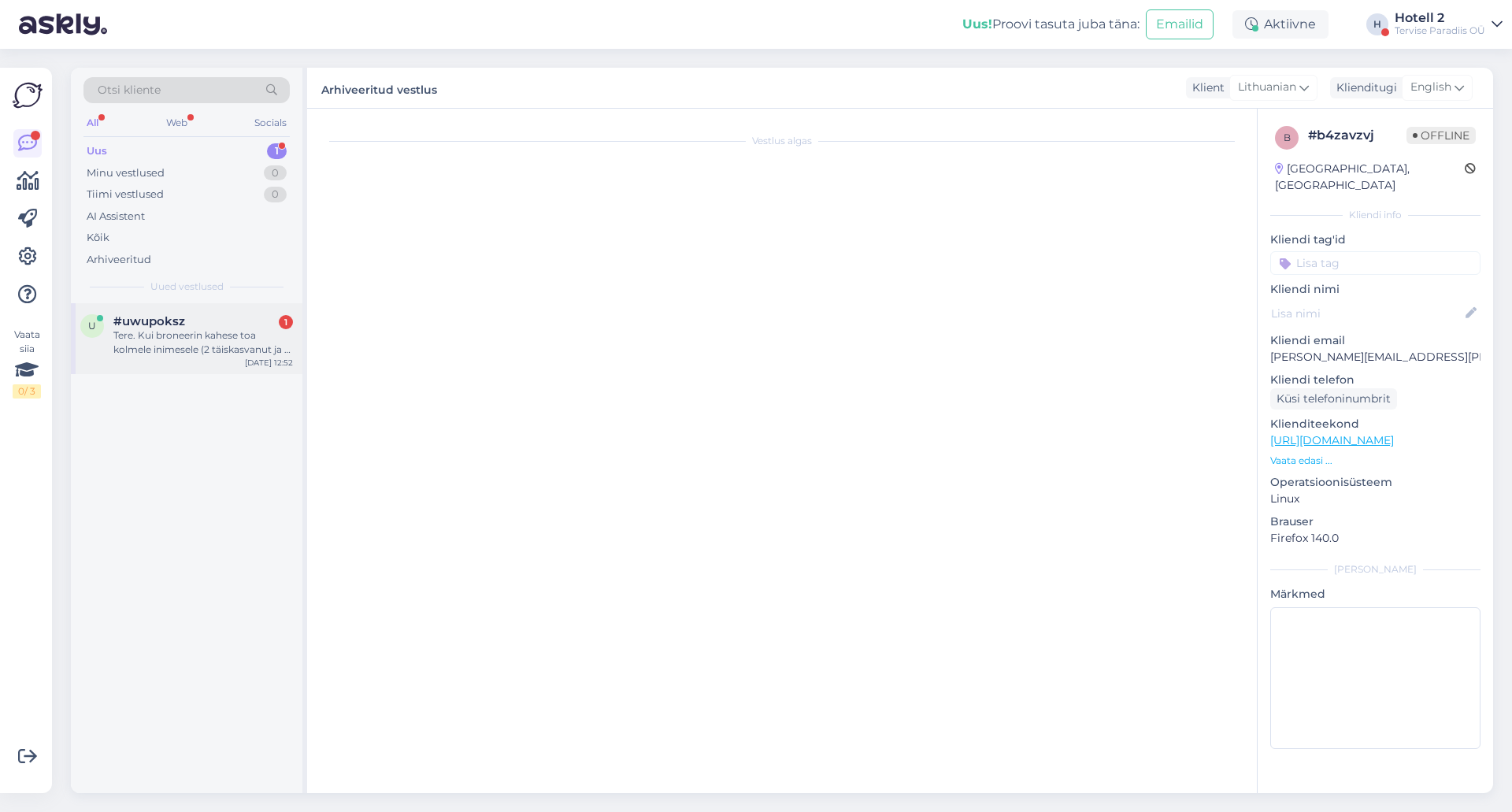
scroll to position [0, 0]
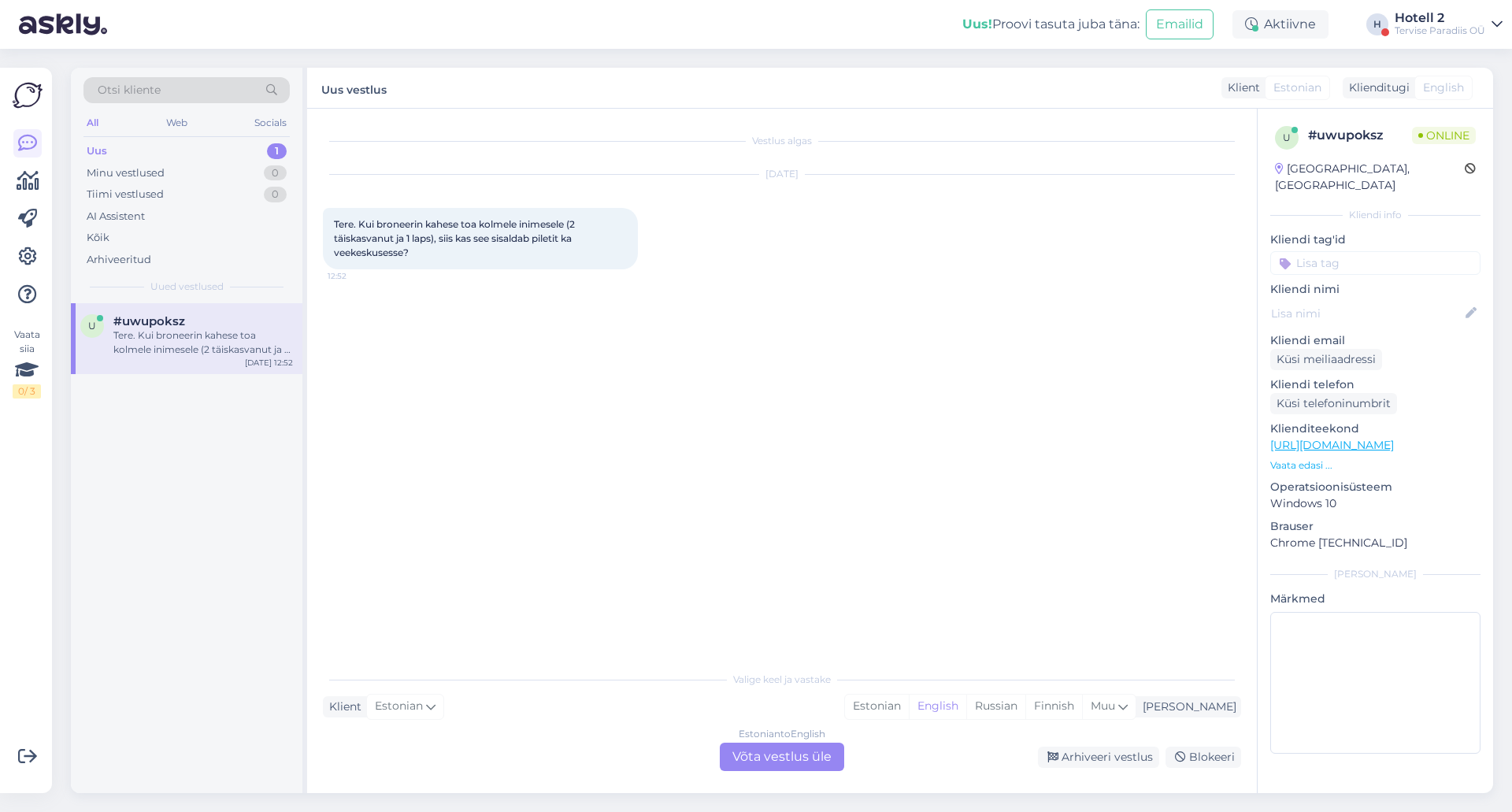
click at [787, 758] on div "Estonian to English Võta vestlus üle" at bounding box center [782, 757] width 124 height 28
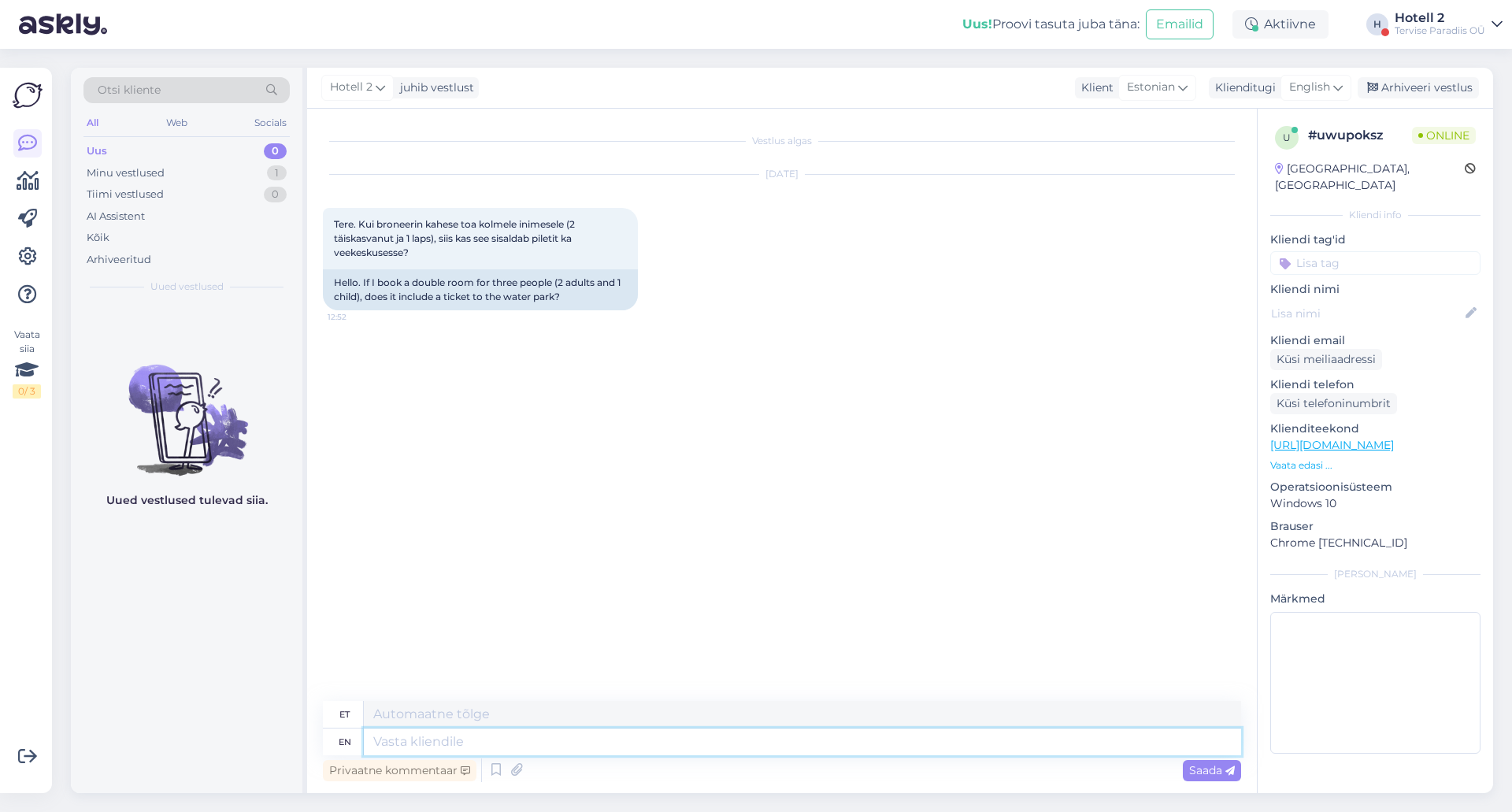
click at [680, 732] on textarea at bounding box center [802, 742] width 877 height 26
click at [1393, 86] on div "Arhiveeri vestlus" at bounding box center [1418, 88] width 121 height 22
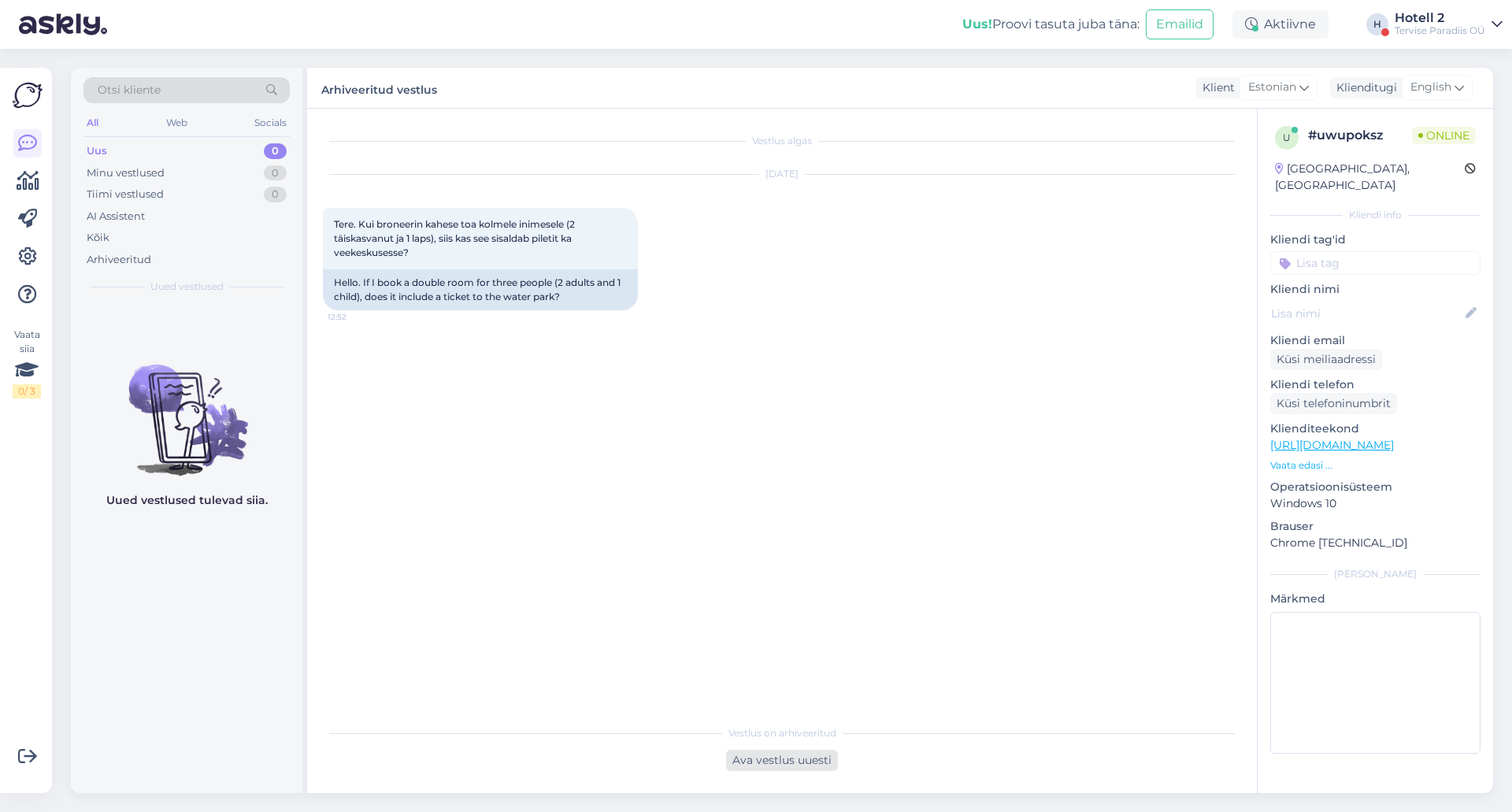
click at [792, 759] on div "Ava vestlus uuesti" at bounding box center [781, 760] width 112 height 22
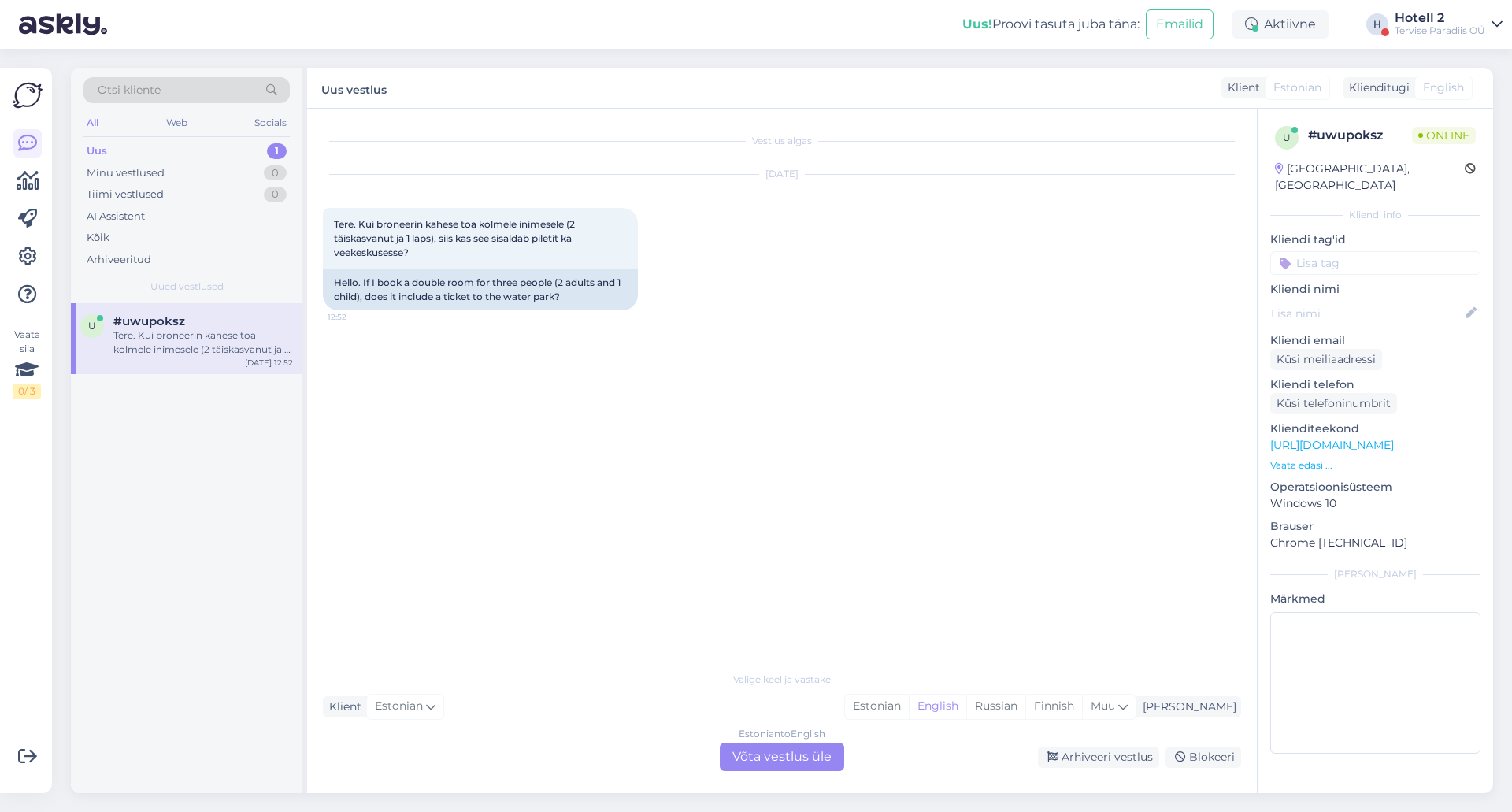
click at [1461, 81] on span "English" at bounding box center [1442, 88] width 40 height 17
click at [1373, 88] on div "Klienditugi" at bounding box center [1375, 88] width 67 height 17
click at [811, 754] on div "Estonian to English Võta vestlus üle" at bounding box center [782, 757] width 124 height 28
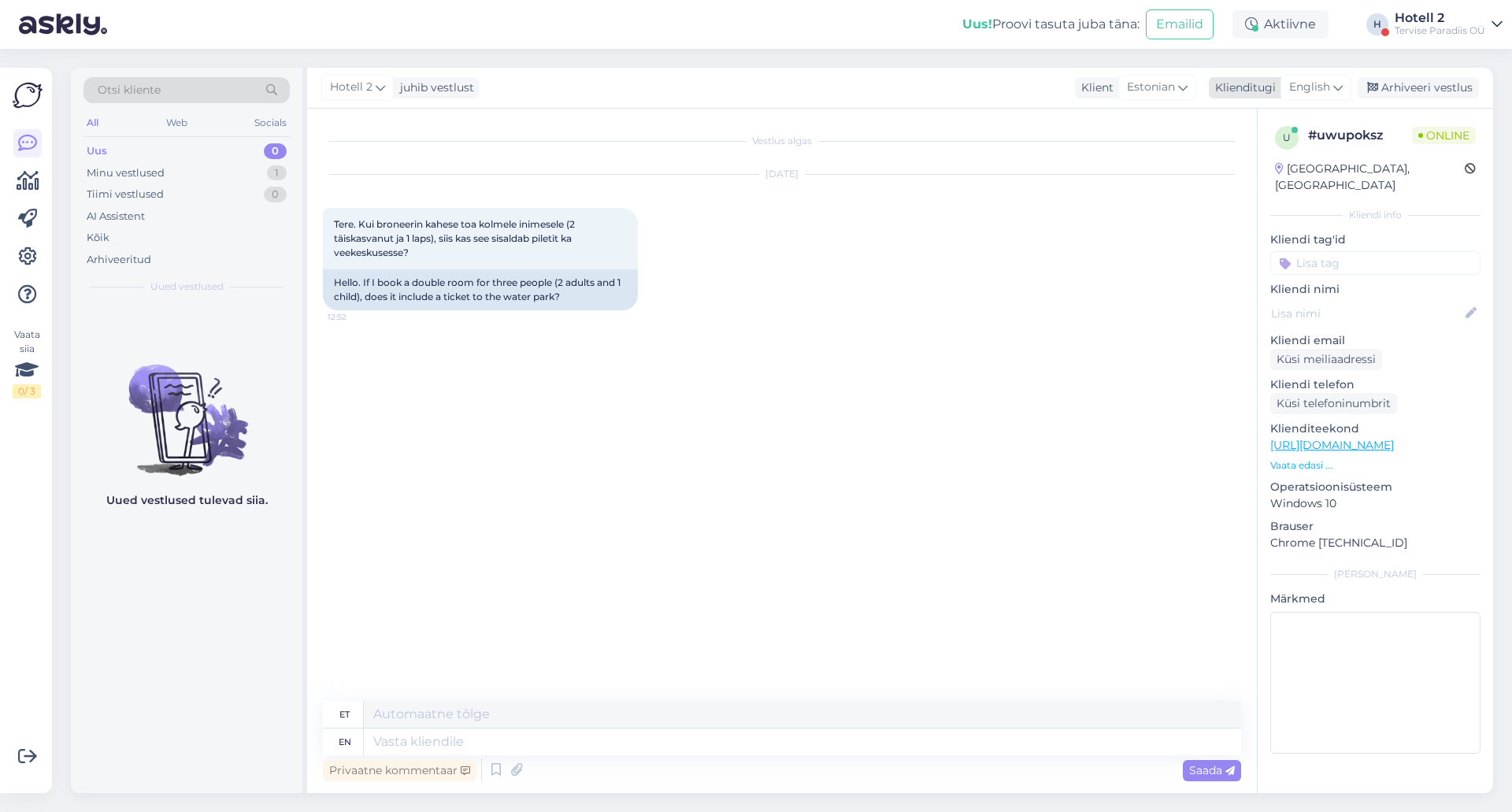
click at [1334, 94] on icon at bounding box center [1338, 88] width 9 height 17
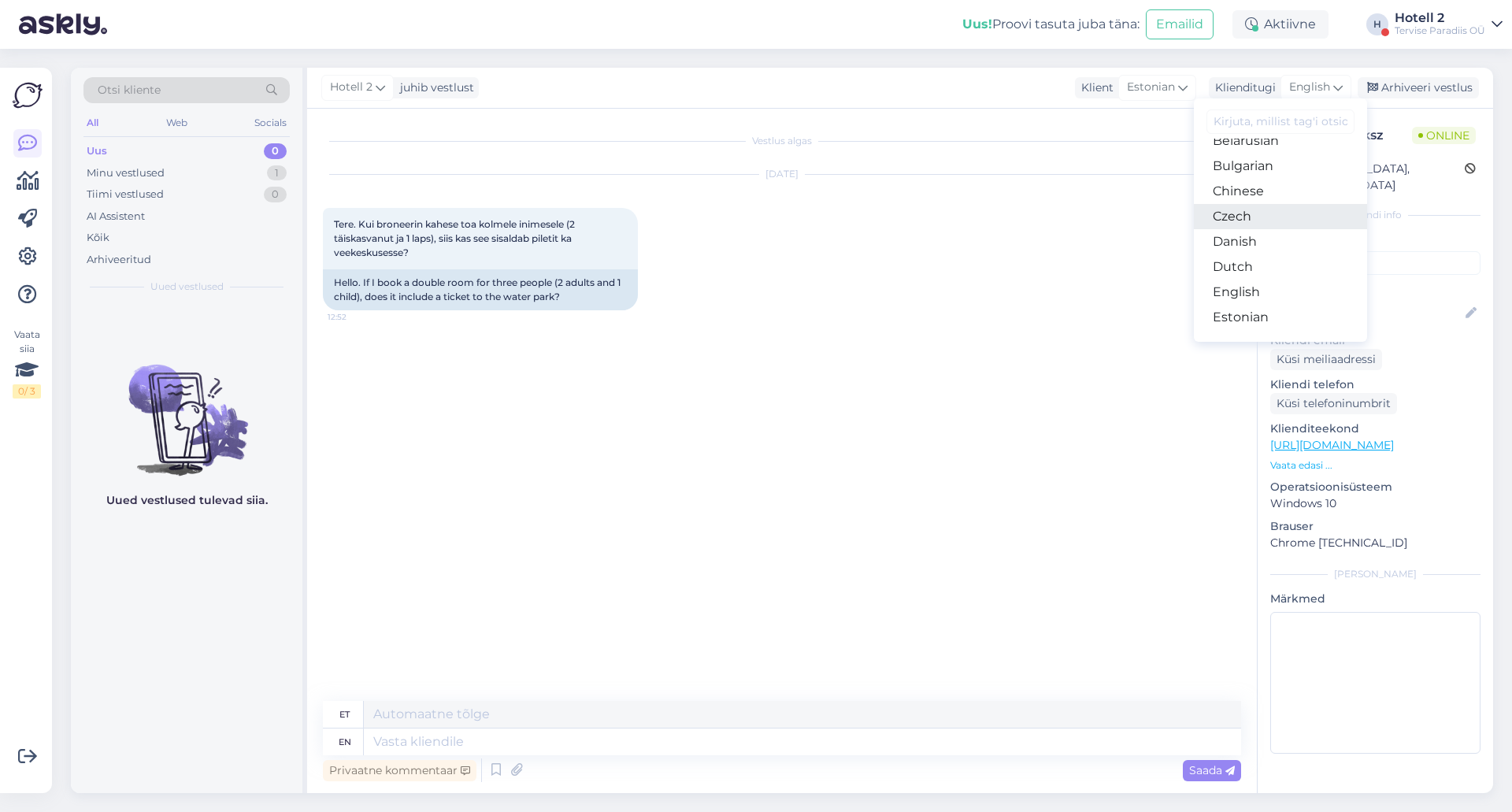
scroll to position [79, 0]
drag, startPoint x: 1262, startPoint y: 272, endPoint x: 1153, endPoint y: 349, distance: 133.5
click at [1262, 272] on link "Estonian" at bounding box center [1280, 280] width 173 height 25
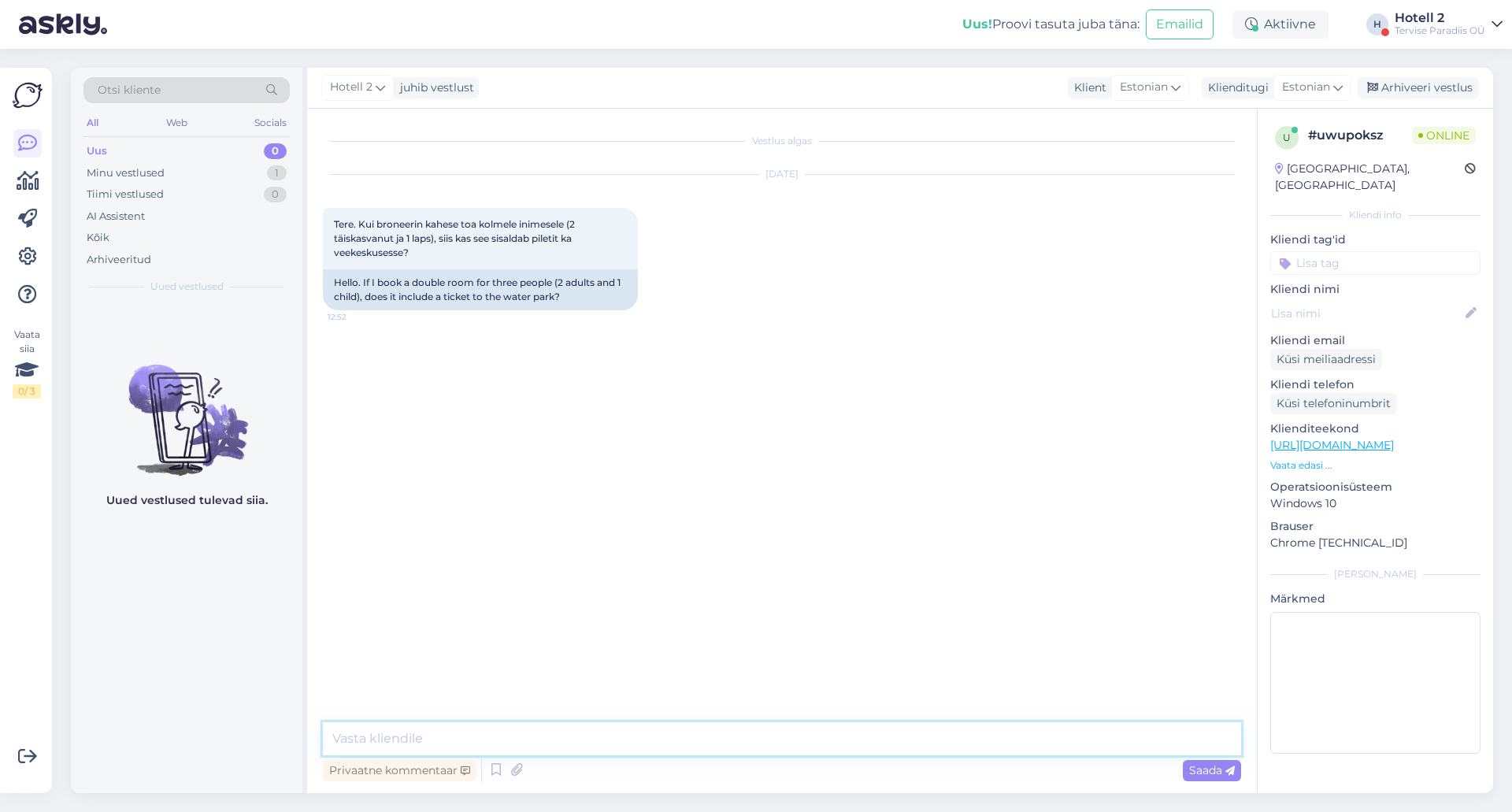
click at [698, 739] on textarea at bounding box center [781, 739] width 918 height 33
click at [776, 743] on textarea "Tere! Palun lisage ka kindlasti laps ja vanus broneeringule. Veekeskuse külastu…" at bounding box center [781, 739] width 918 height 33
click at [777, 745] on textarea "Tere! Palun lisage ka kindlasti laps ja vanus broneeringule. Veekeskuse külastu…" at bounding box center [781, 739] width 918 height 33
type textarea "Tere! Palun lisage ka kindlasti laps [PERSON_NAME] broneeringule. Veekeskuse pi…"
click at [1225, 769] on icon at bounding box center [1230, 771] width 9 height 9
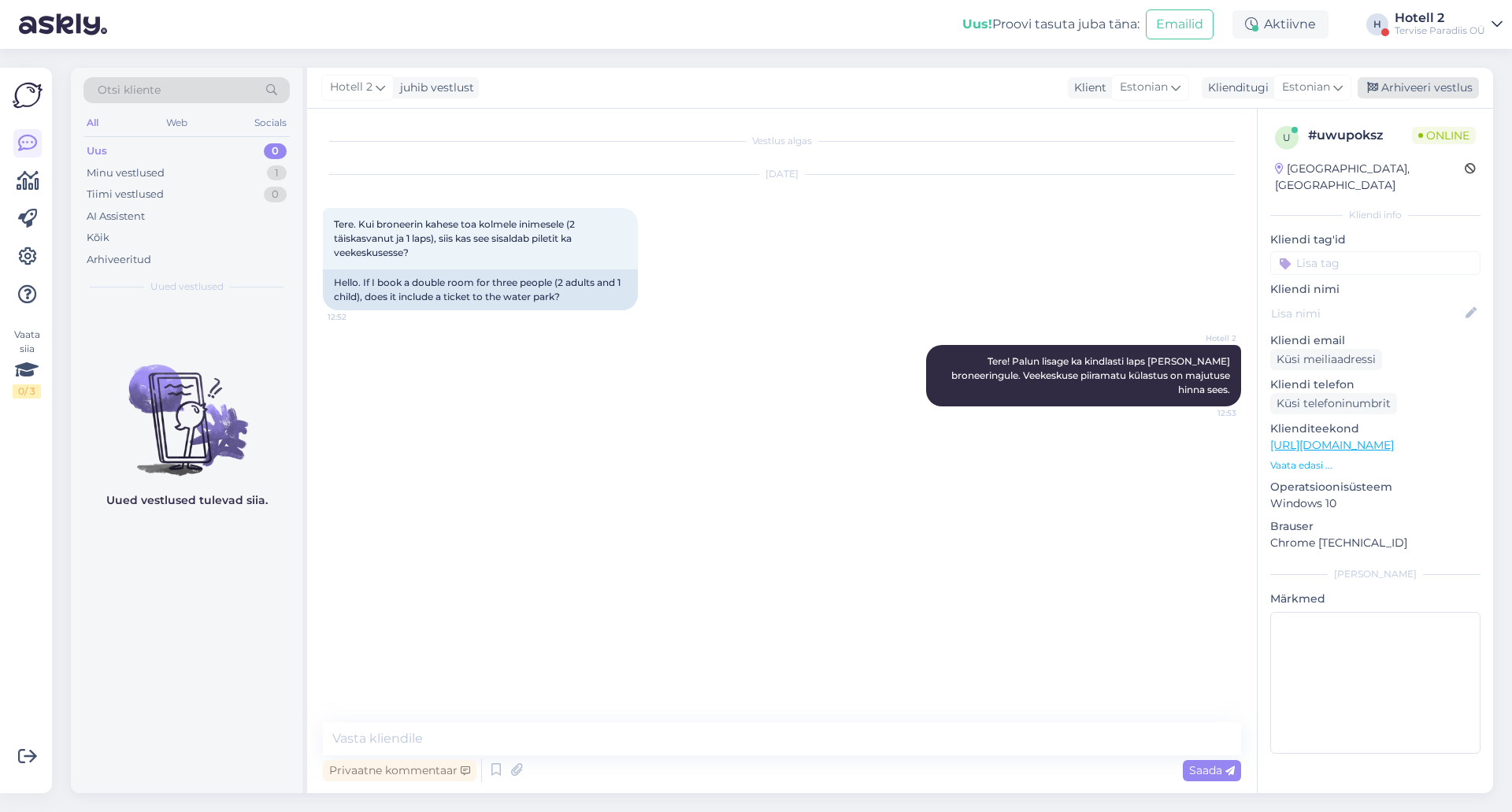
click at [1425, 94] on div "Arhiveeri vestlus" at bounding box center [1418, 88] width 121 height 22
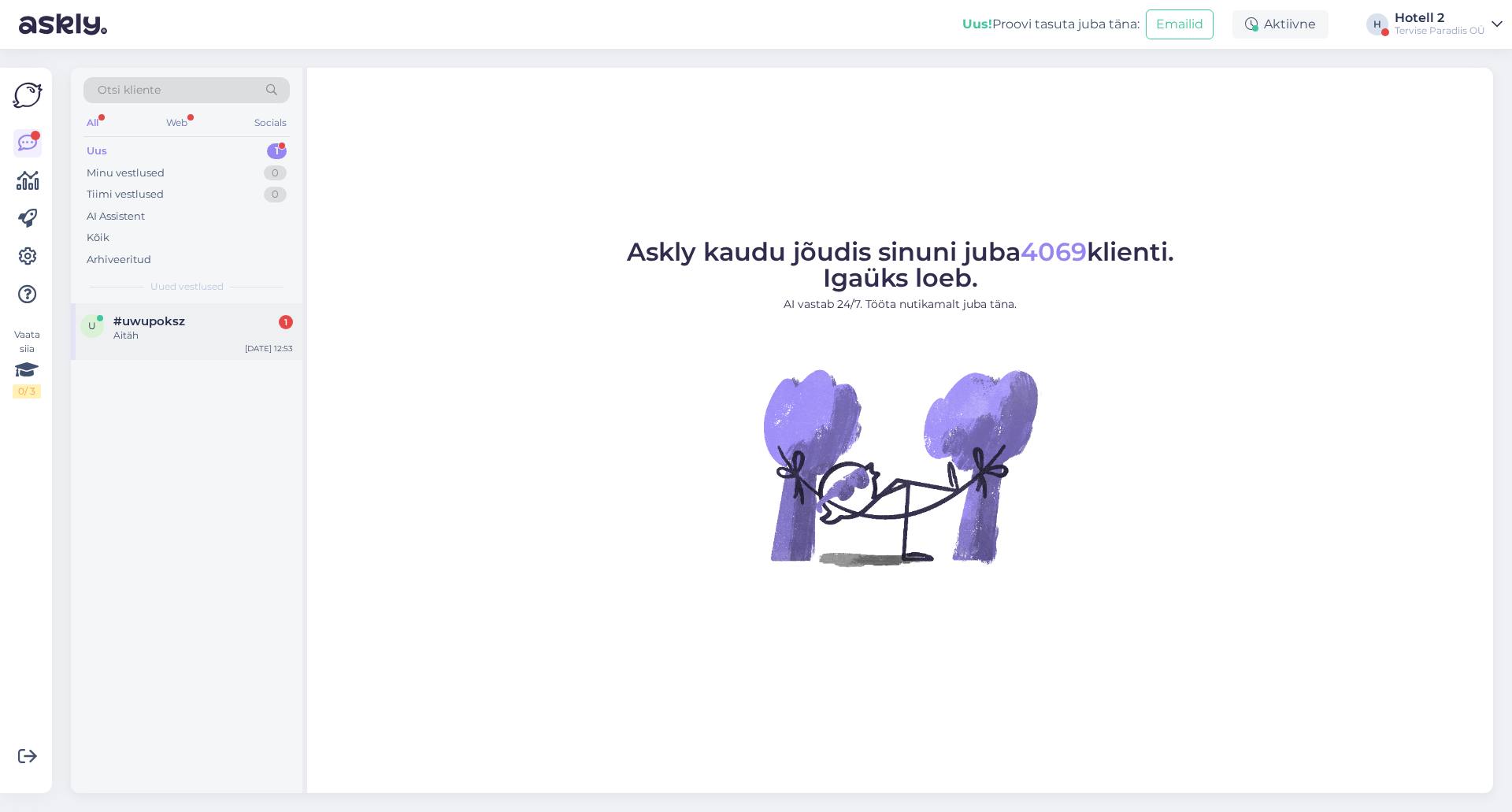
click at [243, 352] on div "u #uwupoksz 1 Aitäh [DATE] 12:53" at bounding box center [186, 332] width 232 height 57
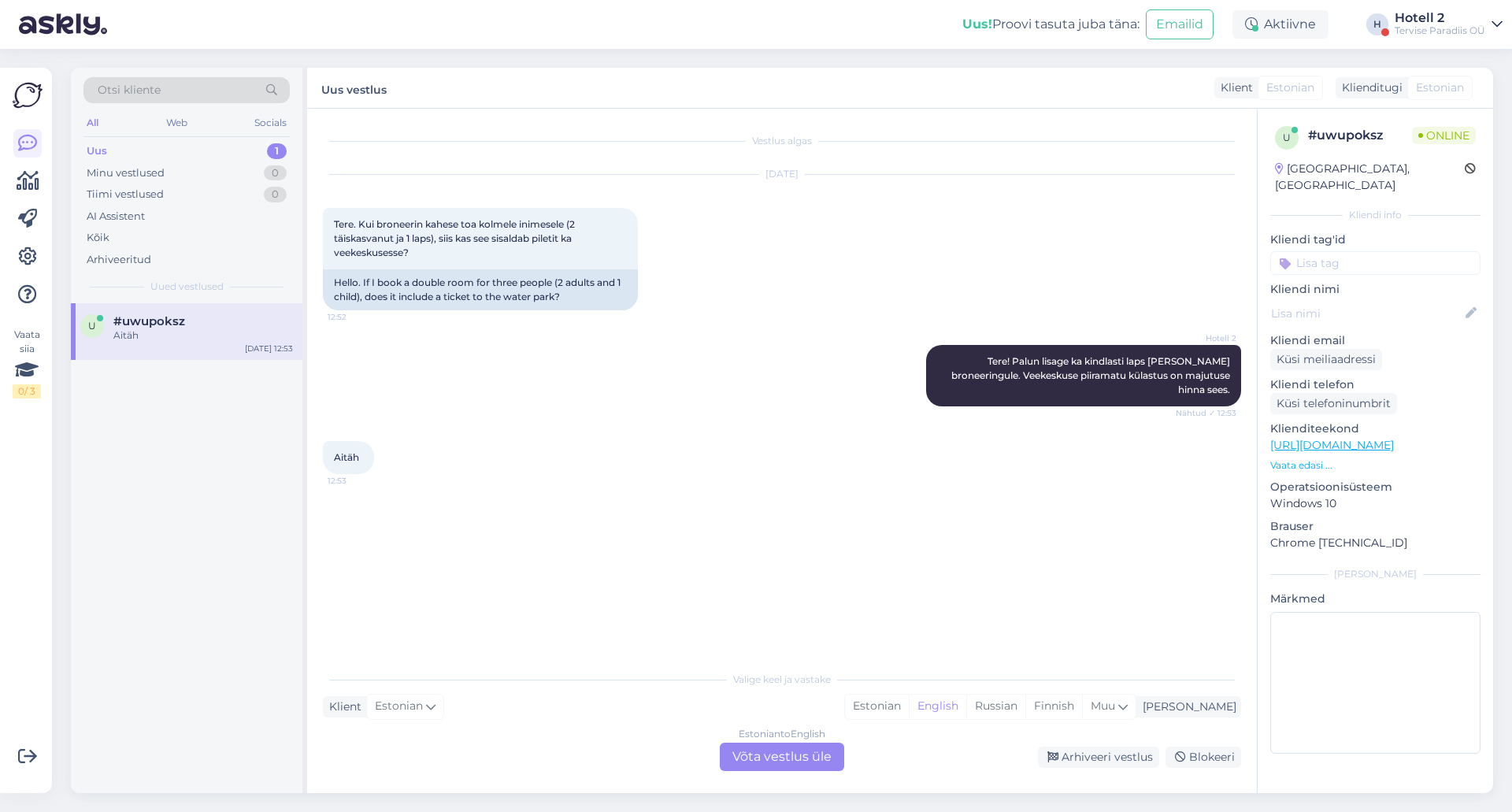
click at [825, 747] on div "Estonian to English Võta vestlus üle" at bounding box center [782, 757] width 124 height 28
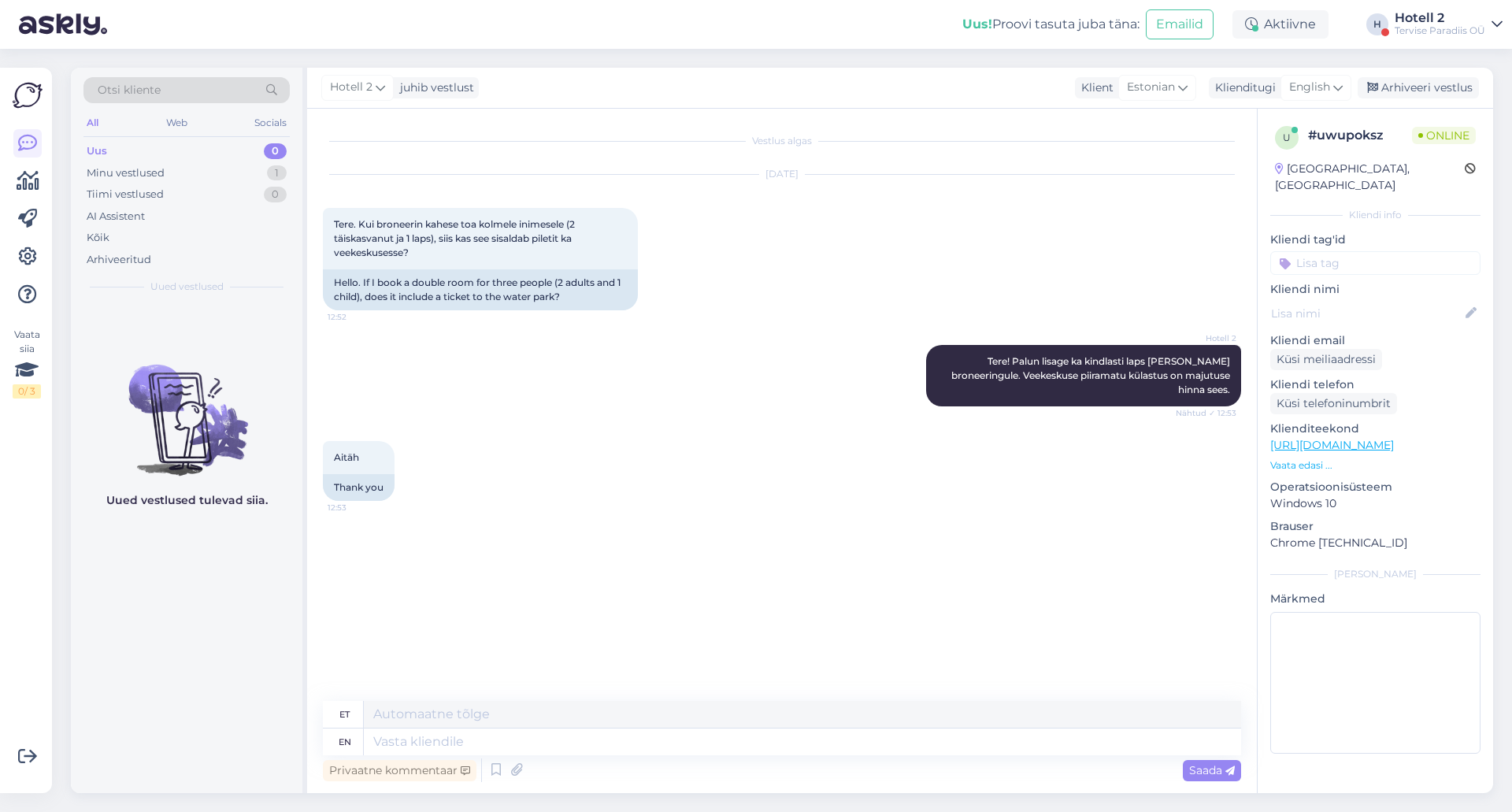
click at [1413, 73] on div "Hotell 2 juhib vestlust Klient Estonian Klienditugi English Arhiveeri vestlus" at bounding box center [900, 88] width 1186 height 41
click at [1413, 84] on div "Arhiveeri vestlus" at bounding box center [1418, 88] width 121 height 22
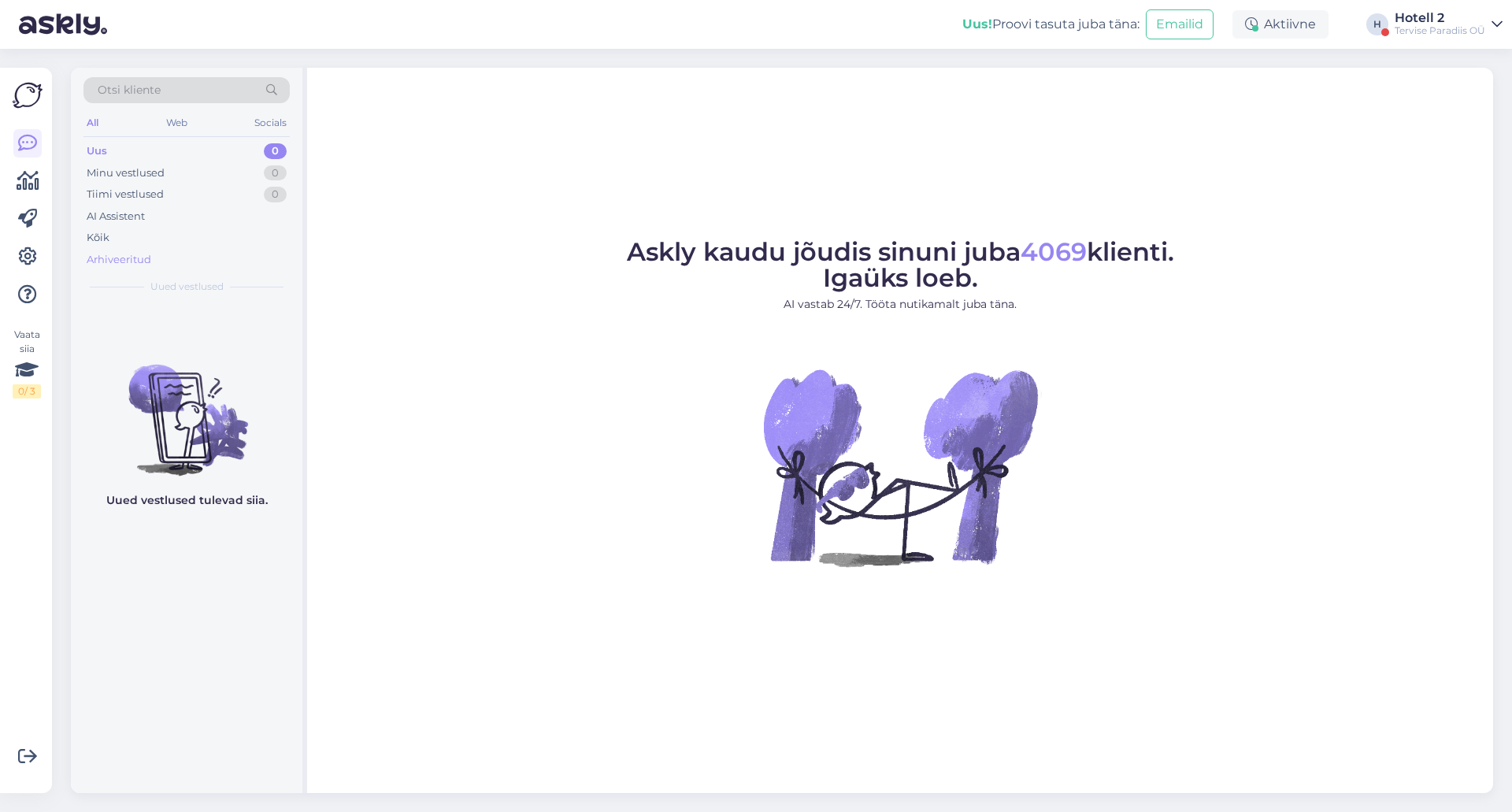
click at [211, 268] on div "Arhiveeritud" at bounding box center [186, 259] width 206 height 22
